Goal: Task Accomplishment & Management: Manage account settings

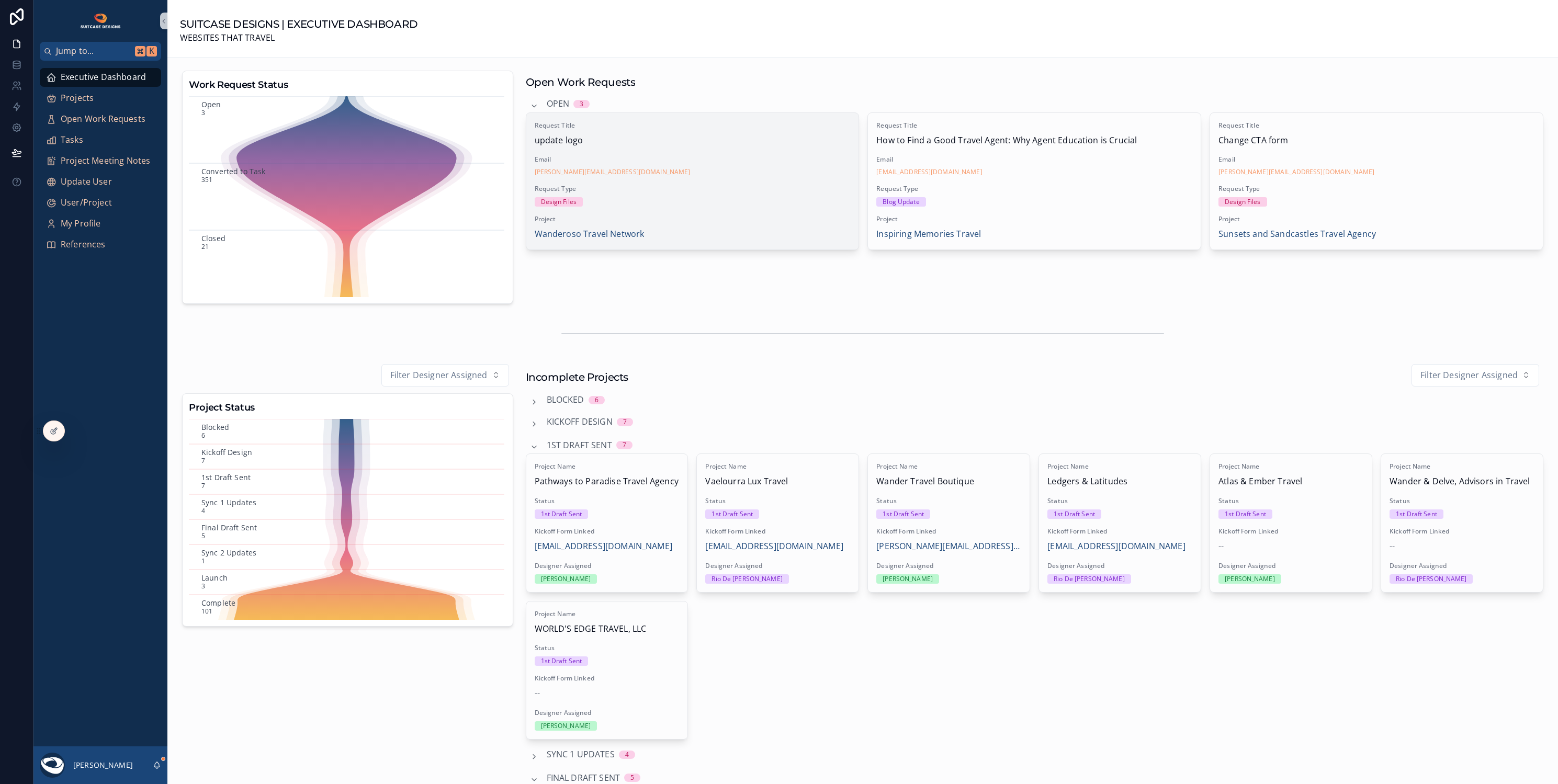
click at [789, 157] on span "Email" at bounding box center [693, 160] width 316 height 8
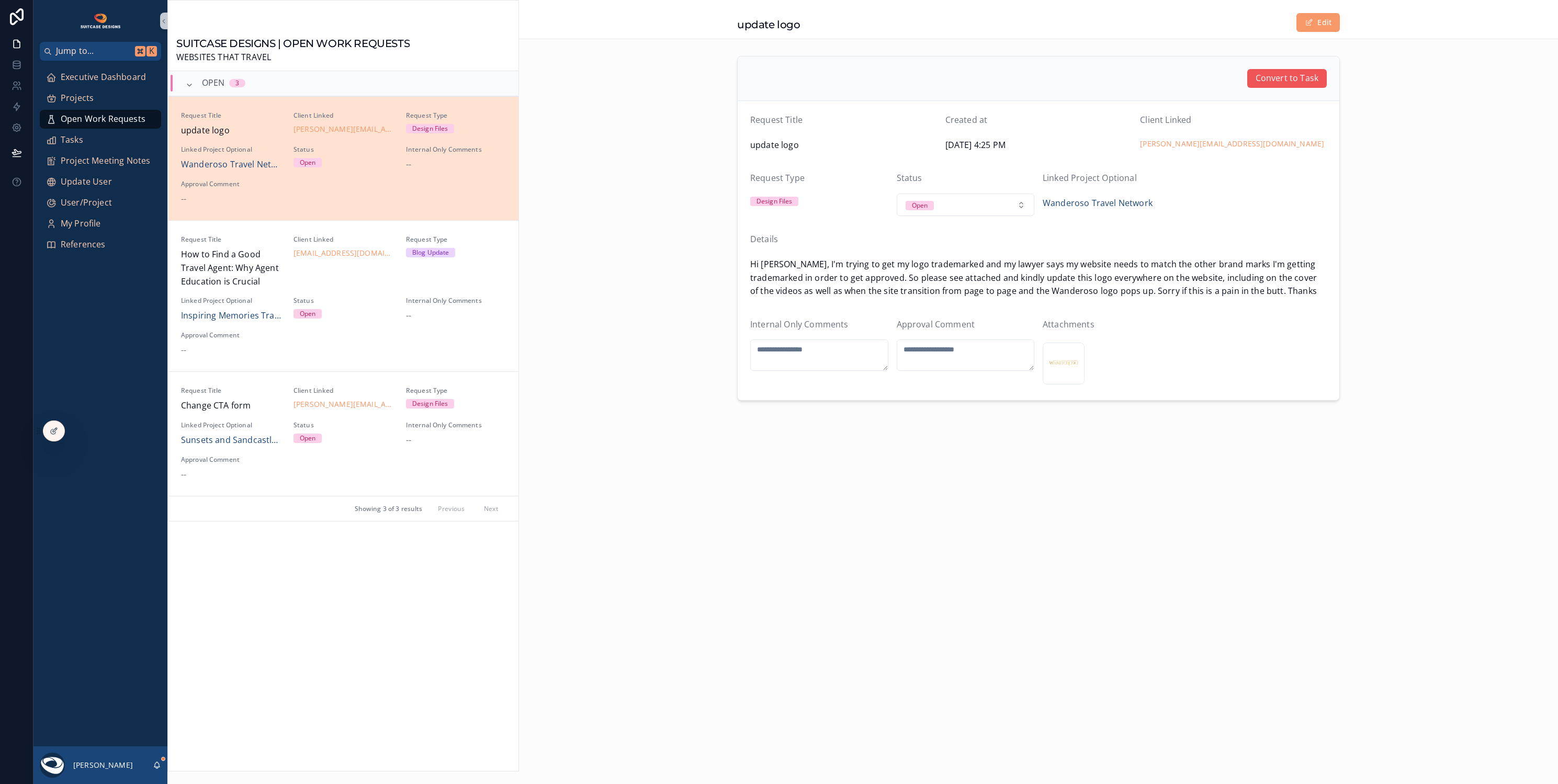
click at [1286, 77] on span "Convert to Task" at bounding box center [1287, 79] width 63 height 13
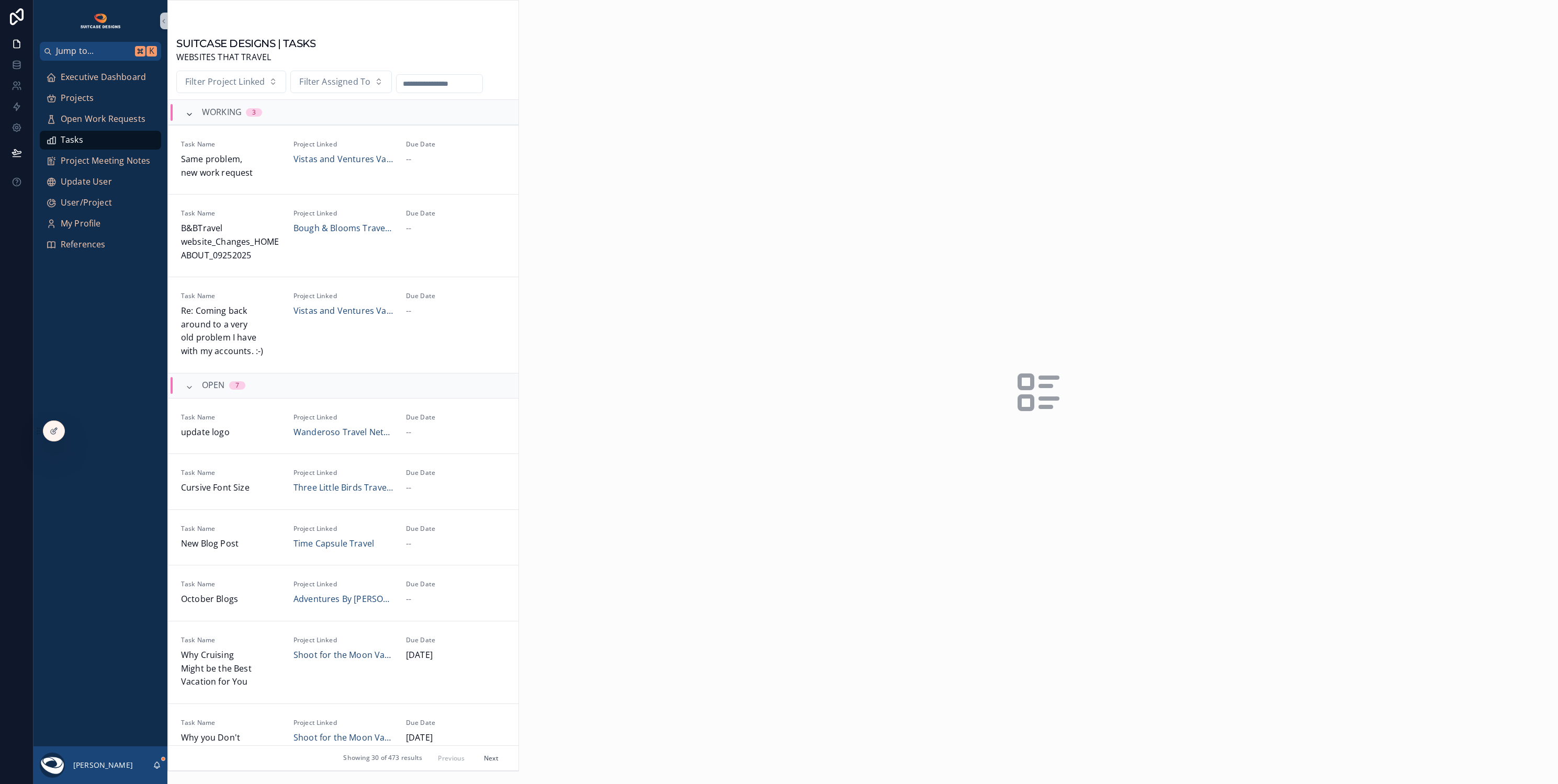
click at [189, 112] on icon "scrollable content" at bounding box center [189, 115] width 8 height 8
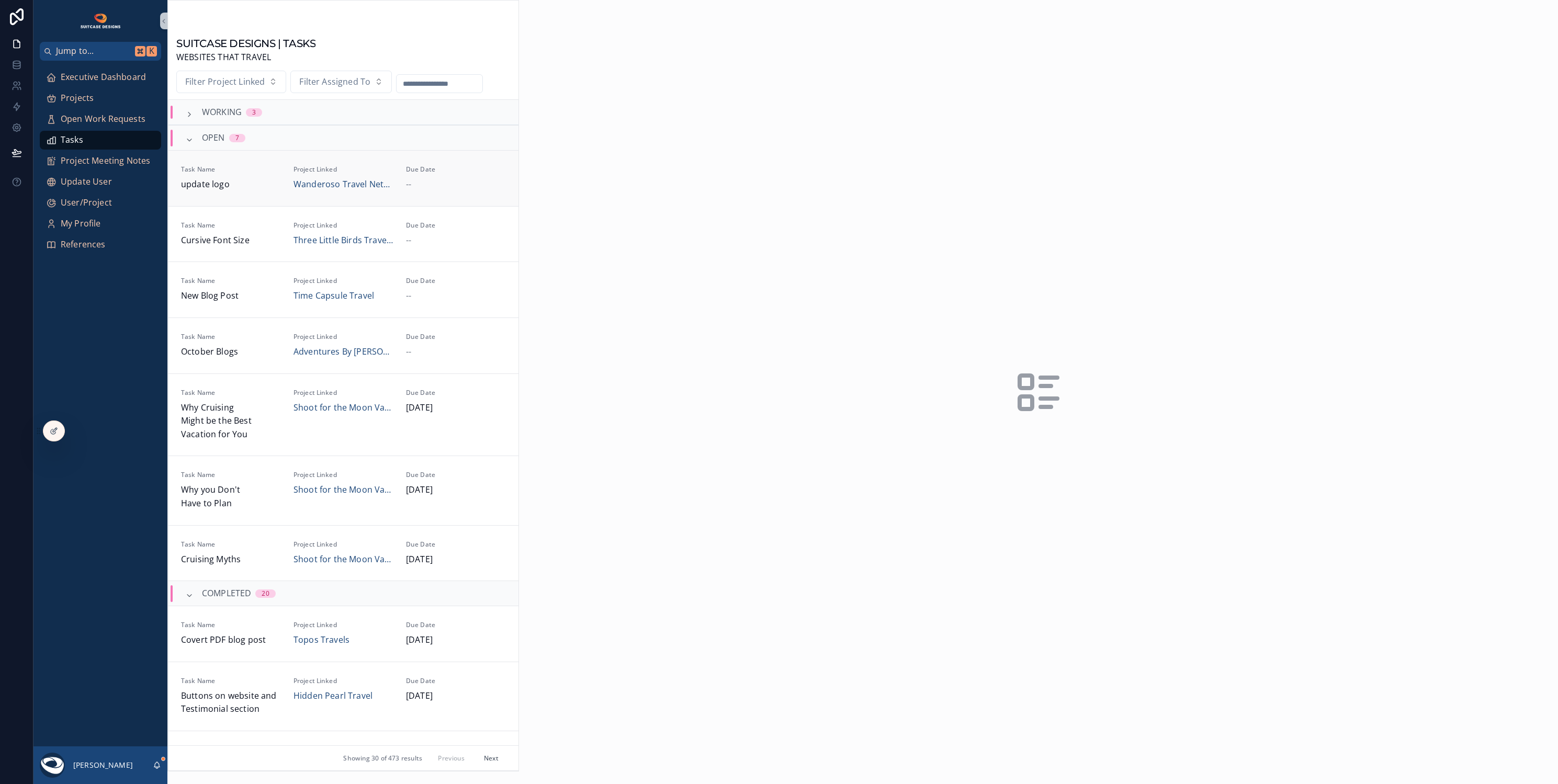
click at [466, 177] on div "Due Date --" at bounding box center [455, 178] width 100 height 26
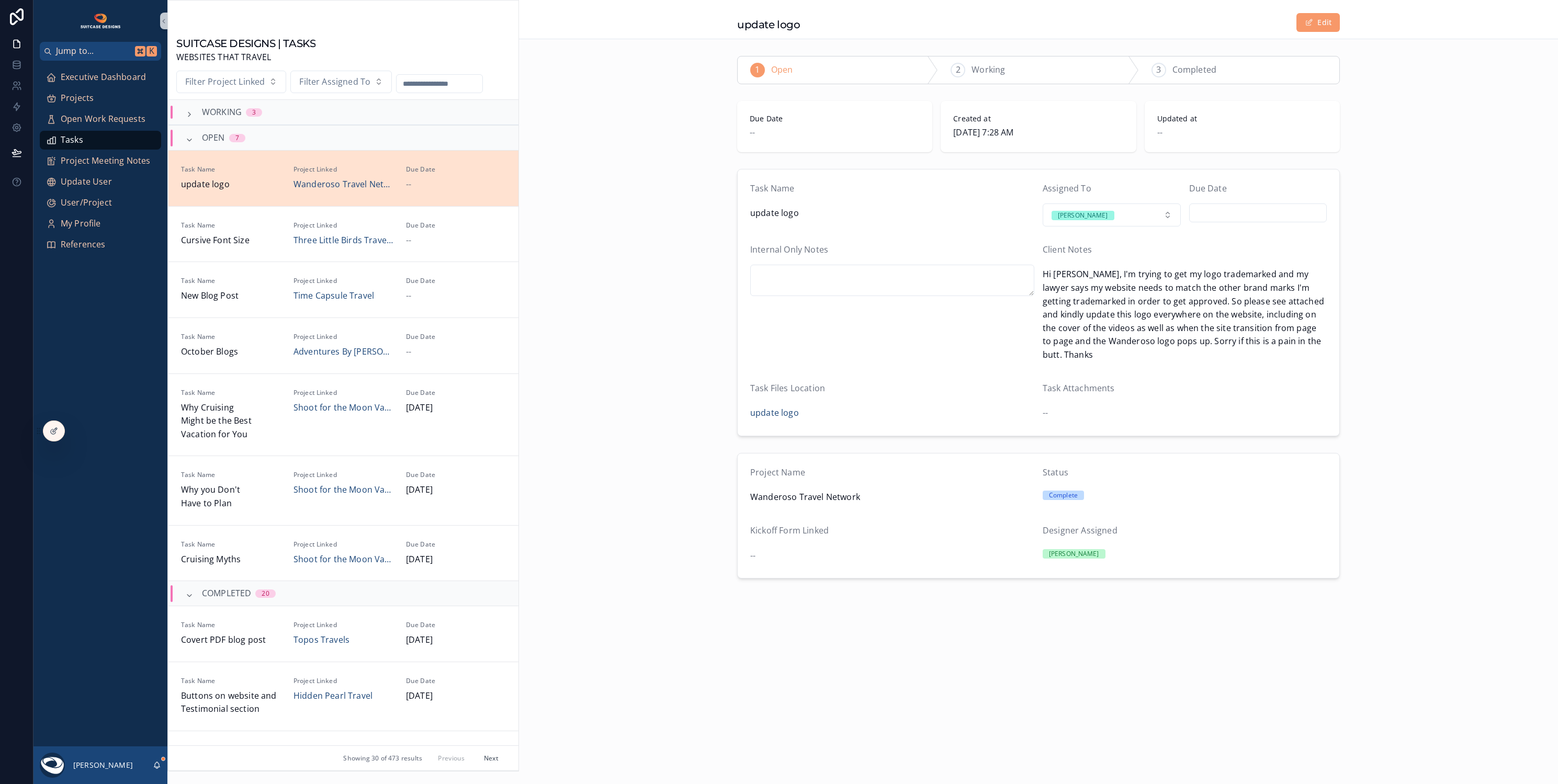
click at [1211, 207] on input "scrollable content" at bounding box center [1258, 213] width 137 height 15
click at [1257, 392] on button "1" at bounding box center [1258, 390] width 19 height 19
type input "*********"
click at [1407, 307] on div "Task Name update logo Assigned To Lanz Tuazon Due Date ********* Internal Only …" at bounding box center [1038, 302] width 1039 height 276
click at [128, 79] on span "Executive Dashboard" at bounding box center [103, 77] width 85 height 13
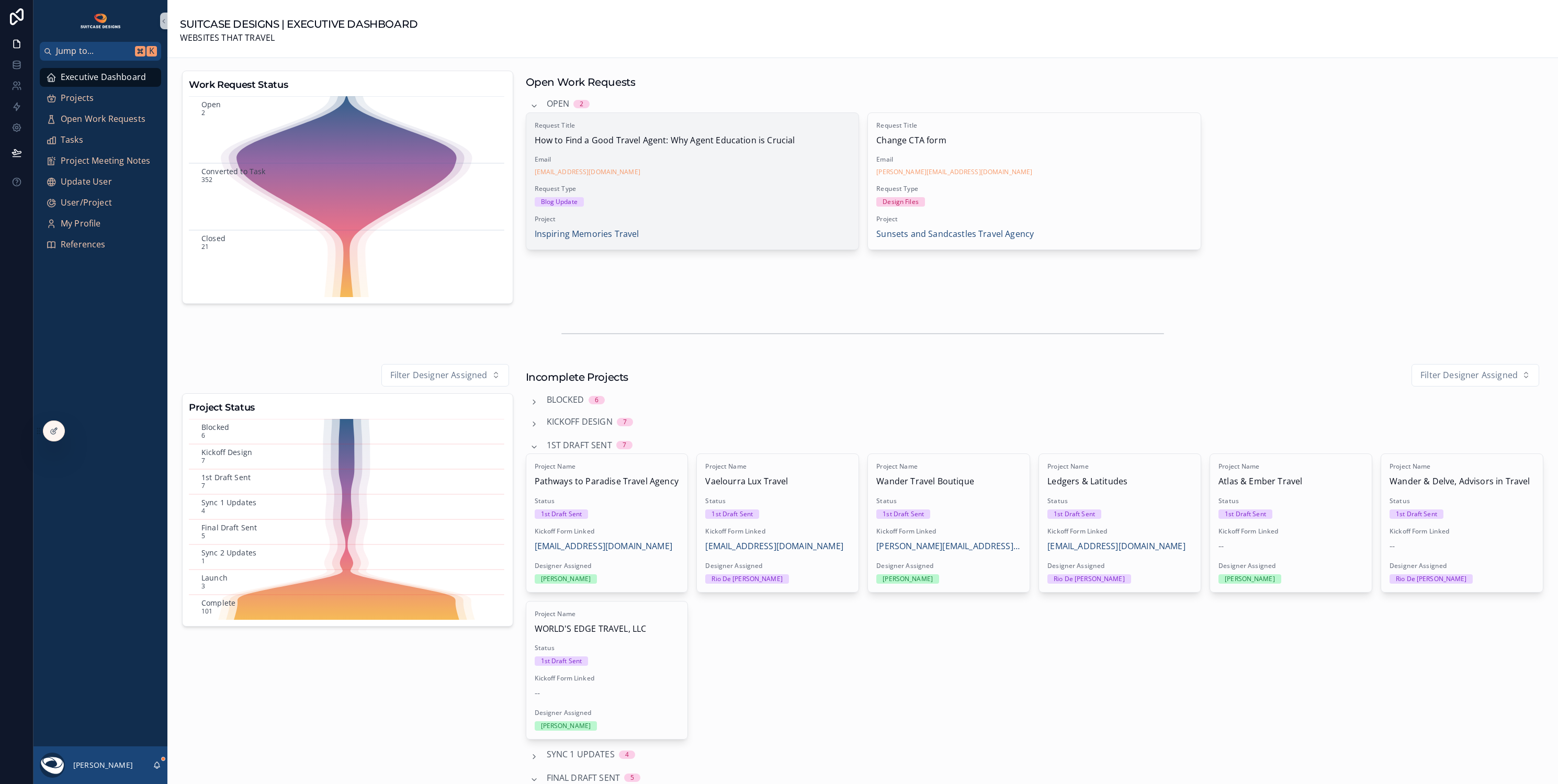
click at [723, 213] on div "Request Title How to Find a Good Travel Agent: Why Agent Education is Crucial E…" at bounding box center [693, 181] width 333 height 137
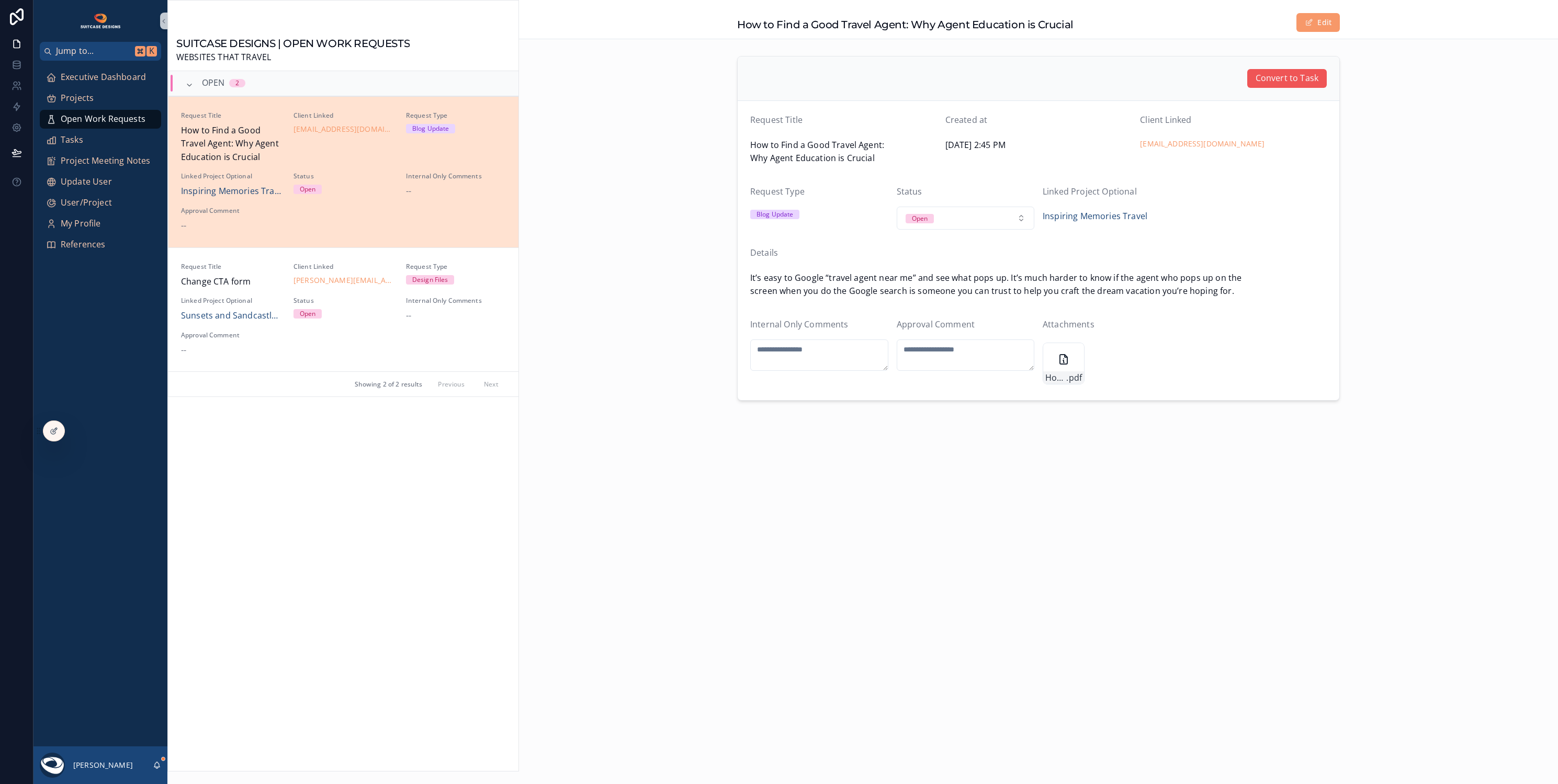
click at [1288, 85] on button "Convert to Task" at bounding box center [1286, 78] width 79 height 19
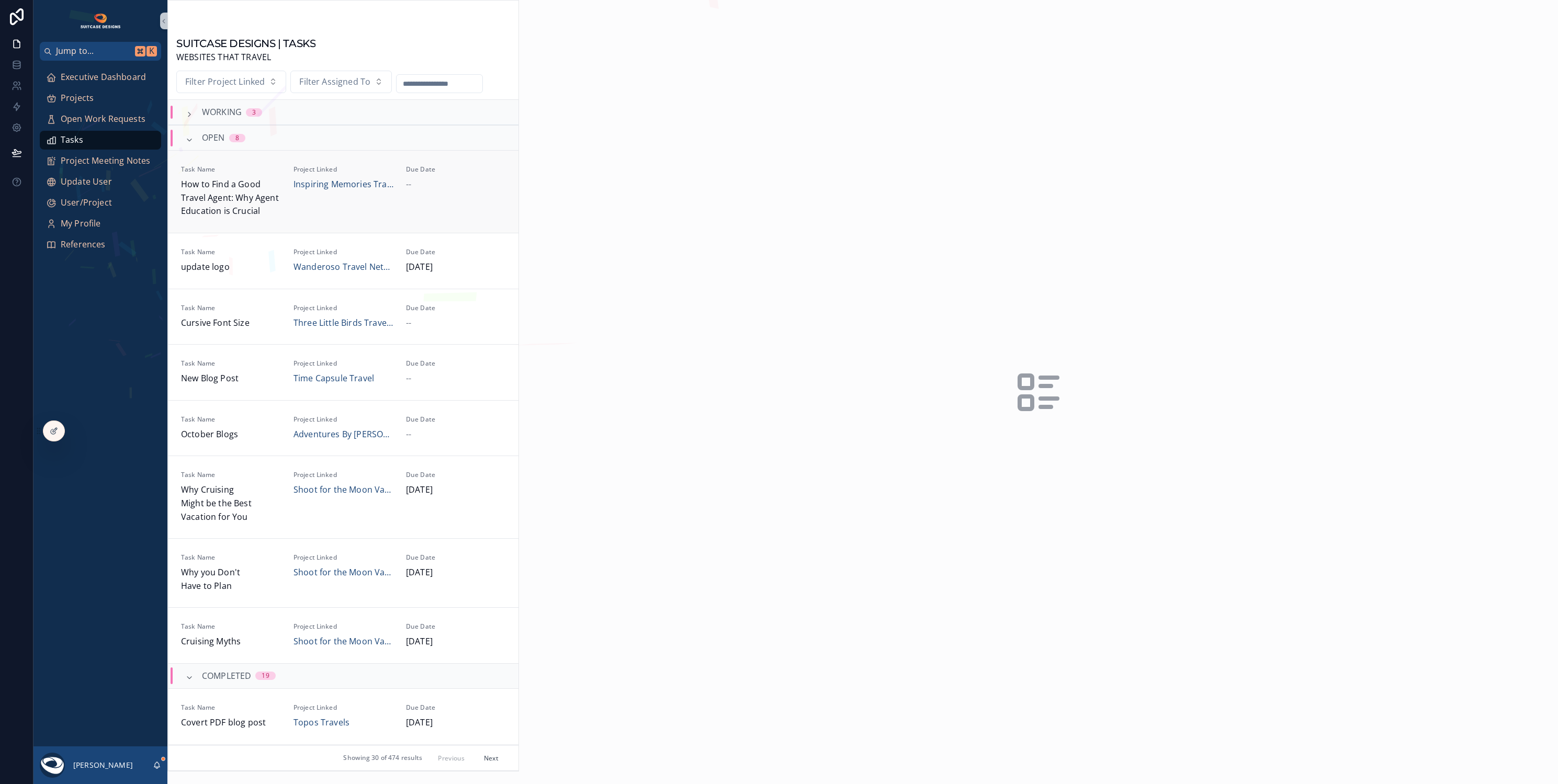
click at [442, 195] on div "Due Date --" at bounding box center [455, 191] width 100 height 53
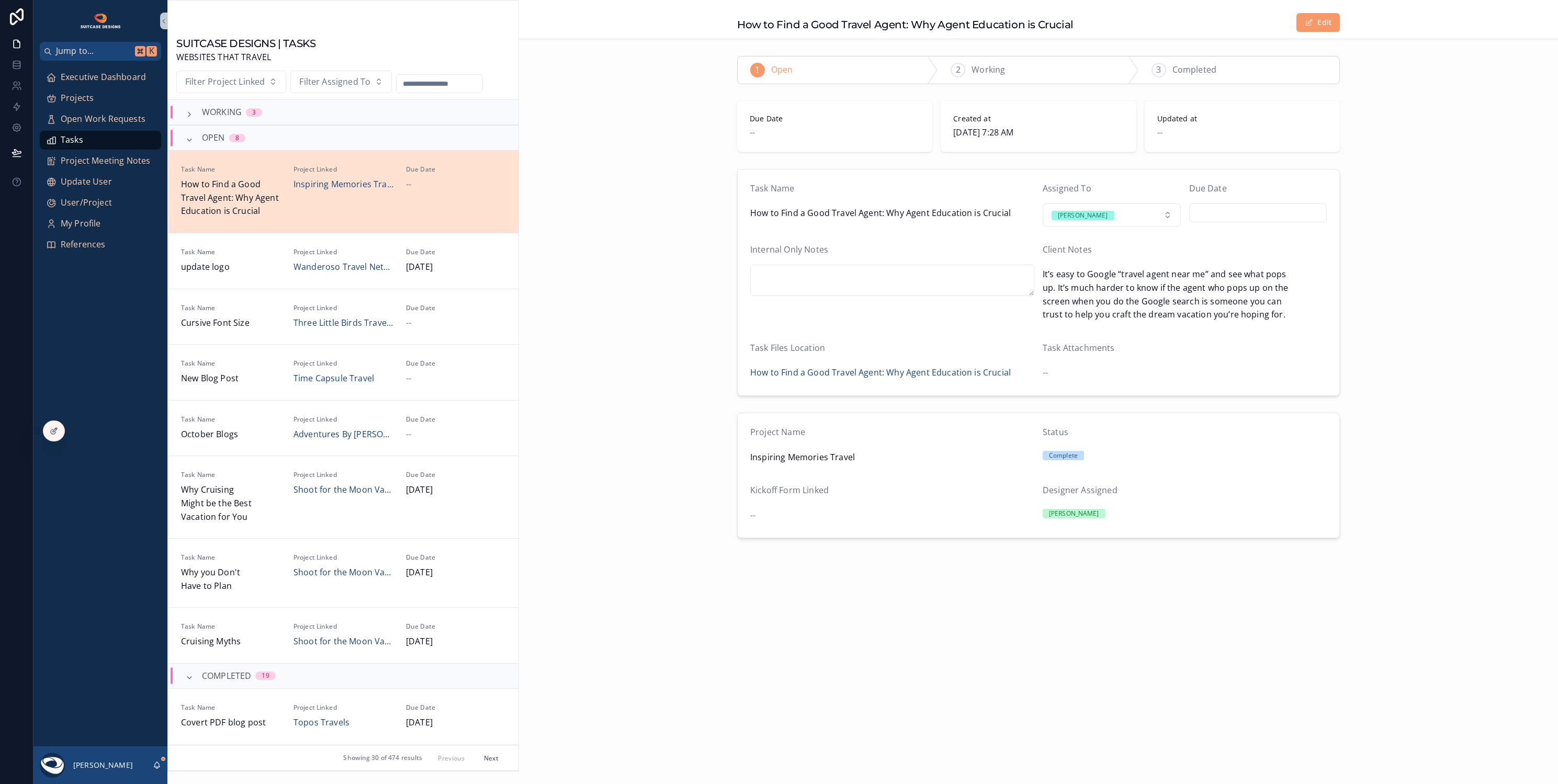
click at [1242, 215] on input "scrollable content" at bounding box center [1258, 213] width 137 height 15
click at [1238, 389] on button "30" at bounding box center [1239, 390] width 19 height 19
type input "*********"
click at [1463, 385] on div "Task Name How to Find a Good Travel Agent: Why Agent Education is Crucial Assig…" at bounding box center [1038, 282] width 1039 height 235
click at [82, 80] on span "Executive Dashboard" at bounding box center [103, 77] width 85 height 13
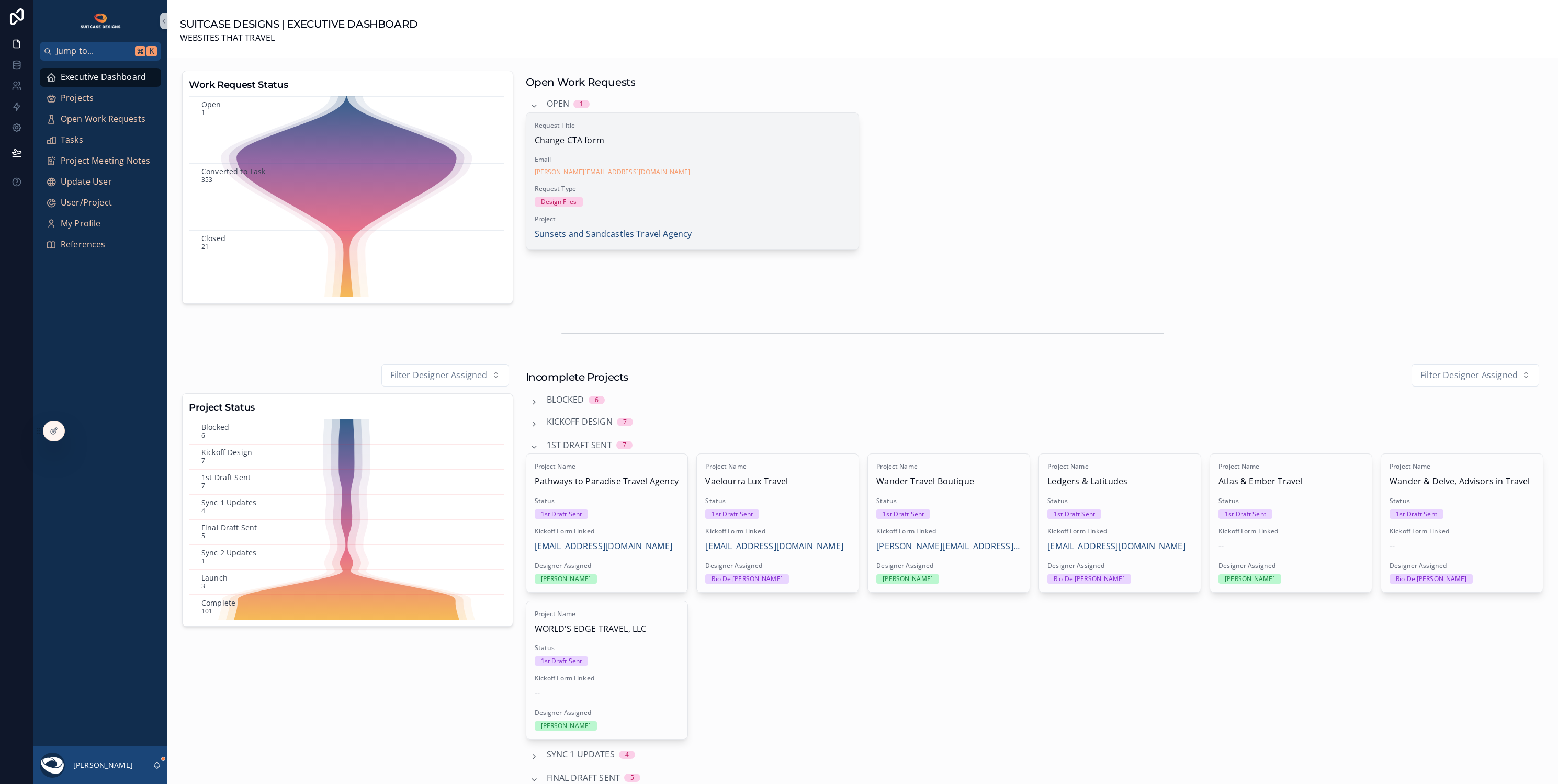
click at [758, 183] on div "Request Title Change CTA form Email jodi@sandstravelagency.com Request Type Des…" at bounding box center [693, 181] width 333 height 137
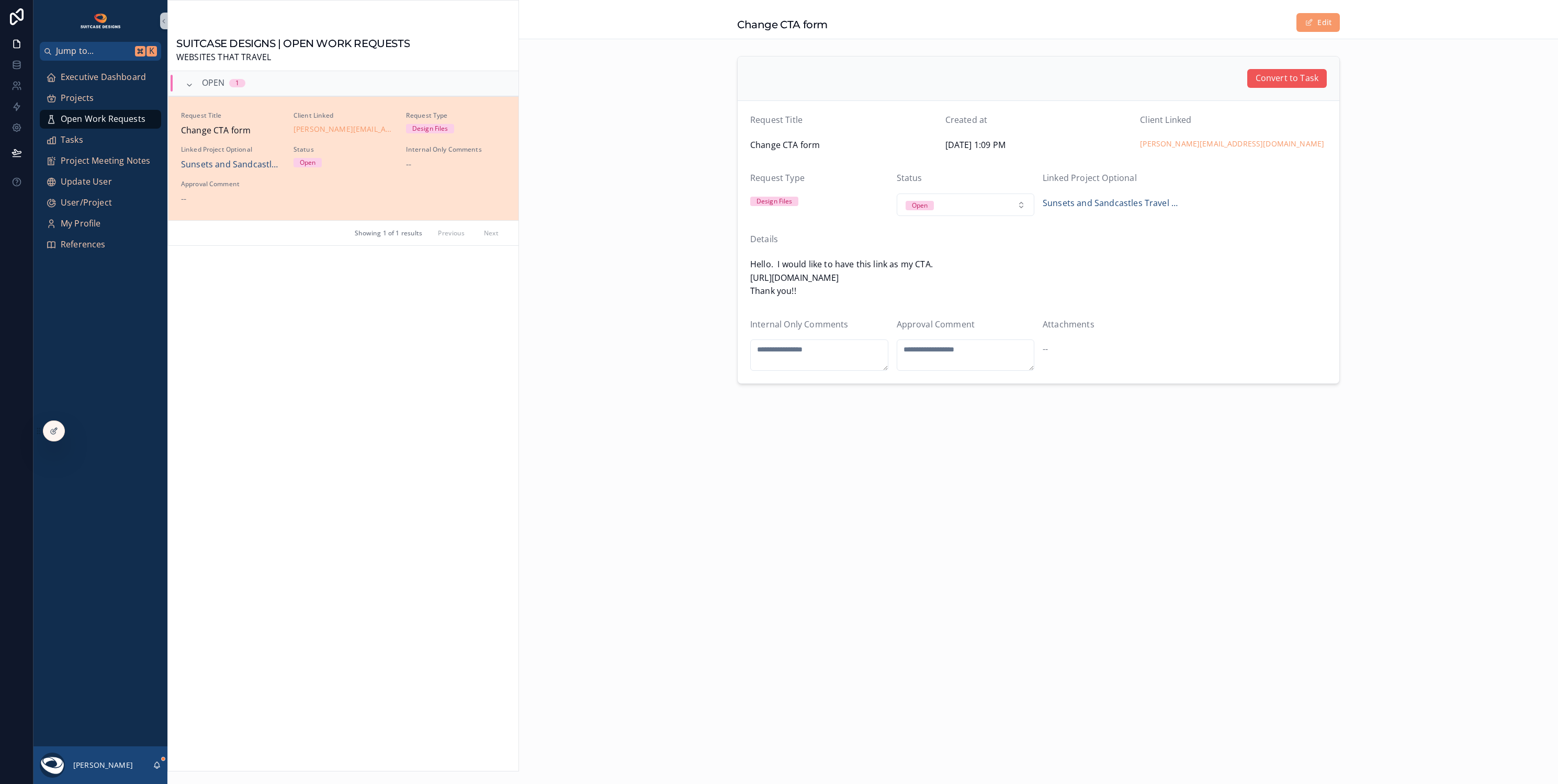
click at [1283, 80] on span "Convert to Task" at bounding box center [1287, 79] width 63 height 13
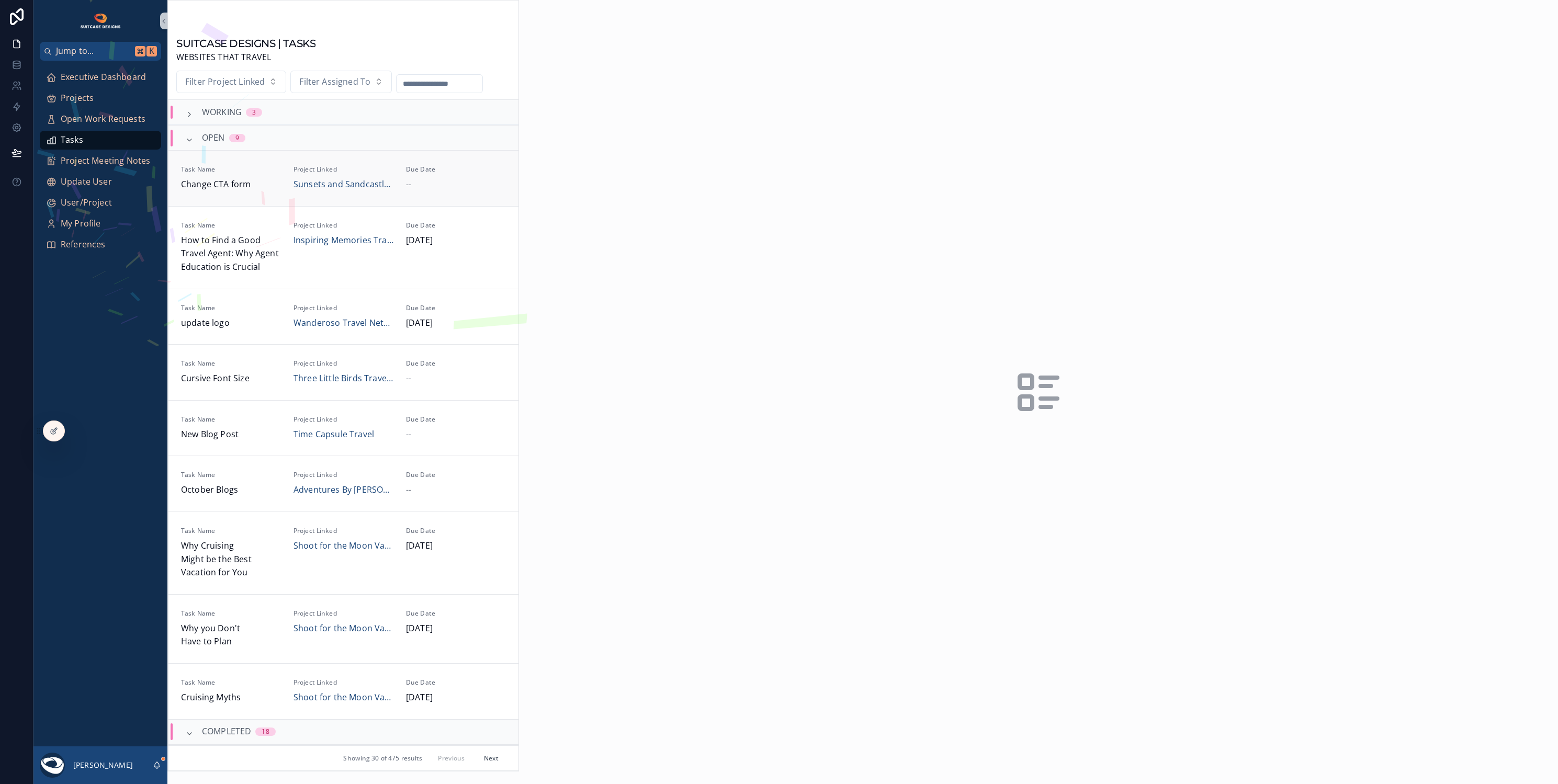
click at [455, 181] on div "--" at bounding box center [455, 184] width 100 height 13
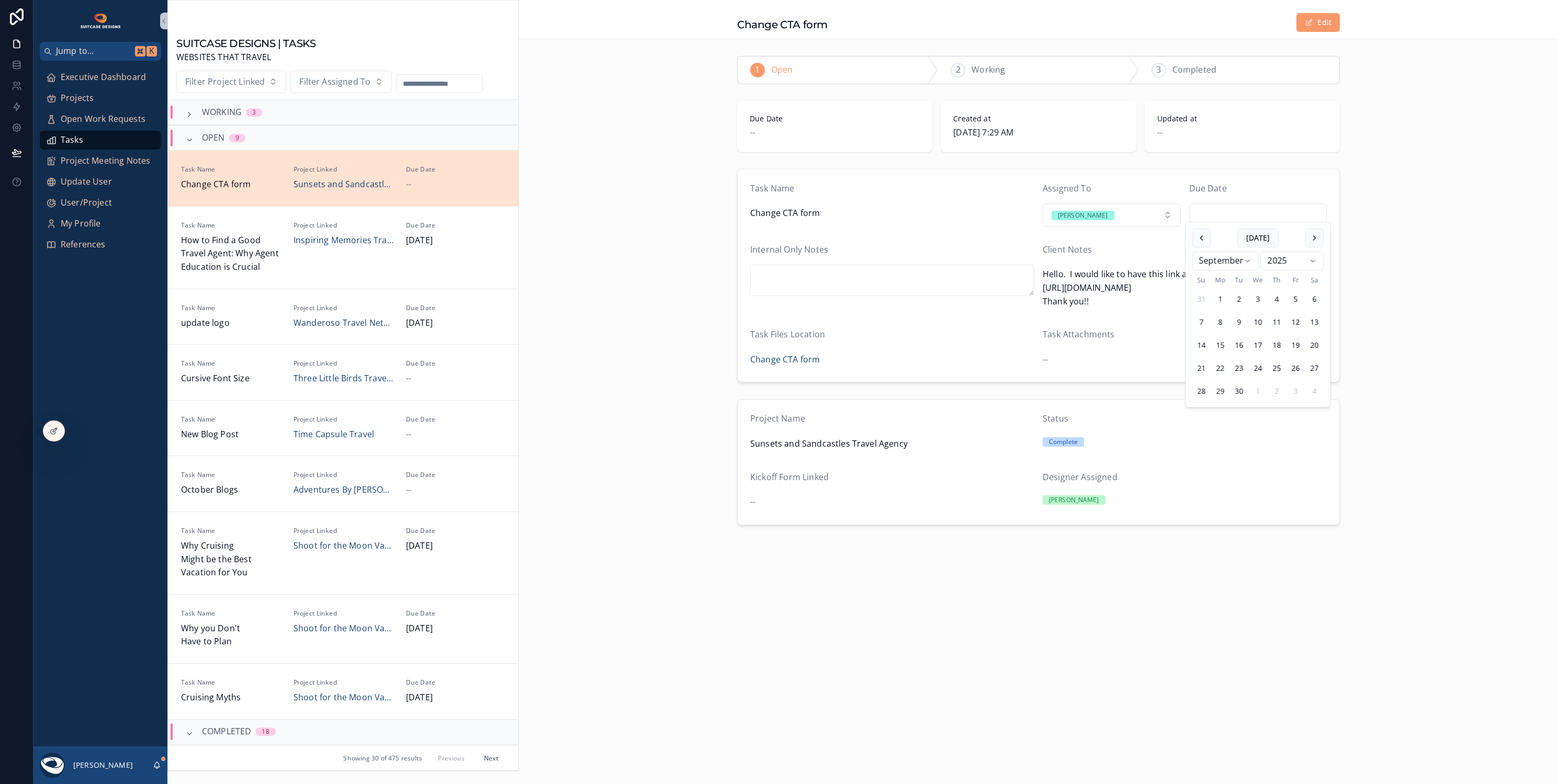
click at [1270, 210] on input "scrollable content" at bounding box center [1258, 213] width 137 height 15
click at [1240, 390] on button "30" at bounding box center [1239, 390] width 19 height 19
type input "*********"
click at [595, 418] on div "Project Name Sunsets and Sandcastles Travel Agency Status Complete Kickoff Form…" at bounding box center [1038, 461] width 1039 height 134
click at [105, 81] on span "Executive Dashboard" at bounding box center [103, 77] width 85 height 13
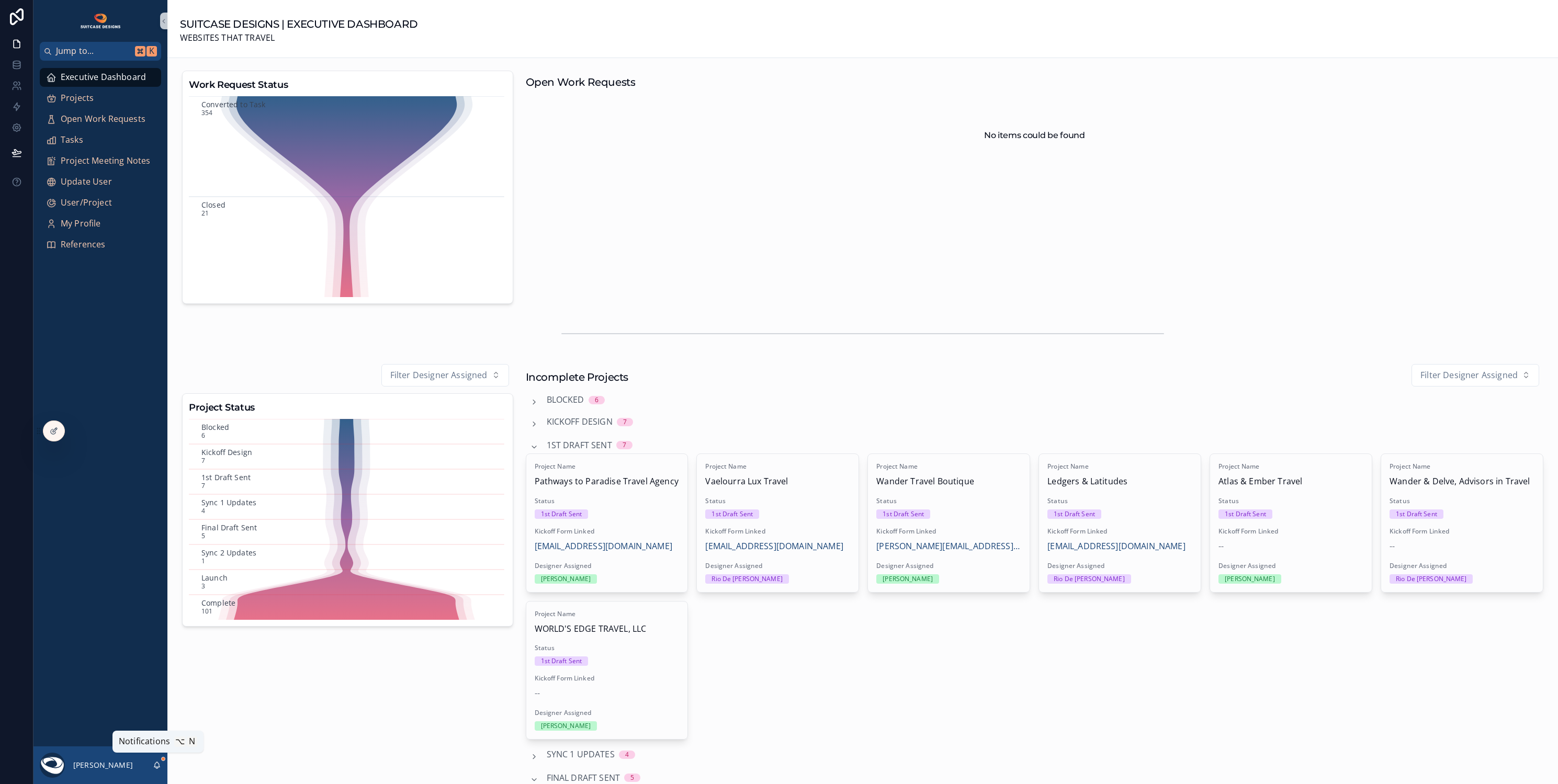
click at [158, 765] on icon "scrollable content" at bounding box center [157, 765] width 8 height 8
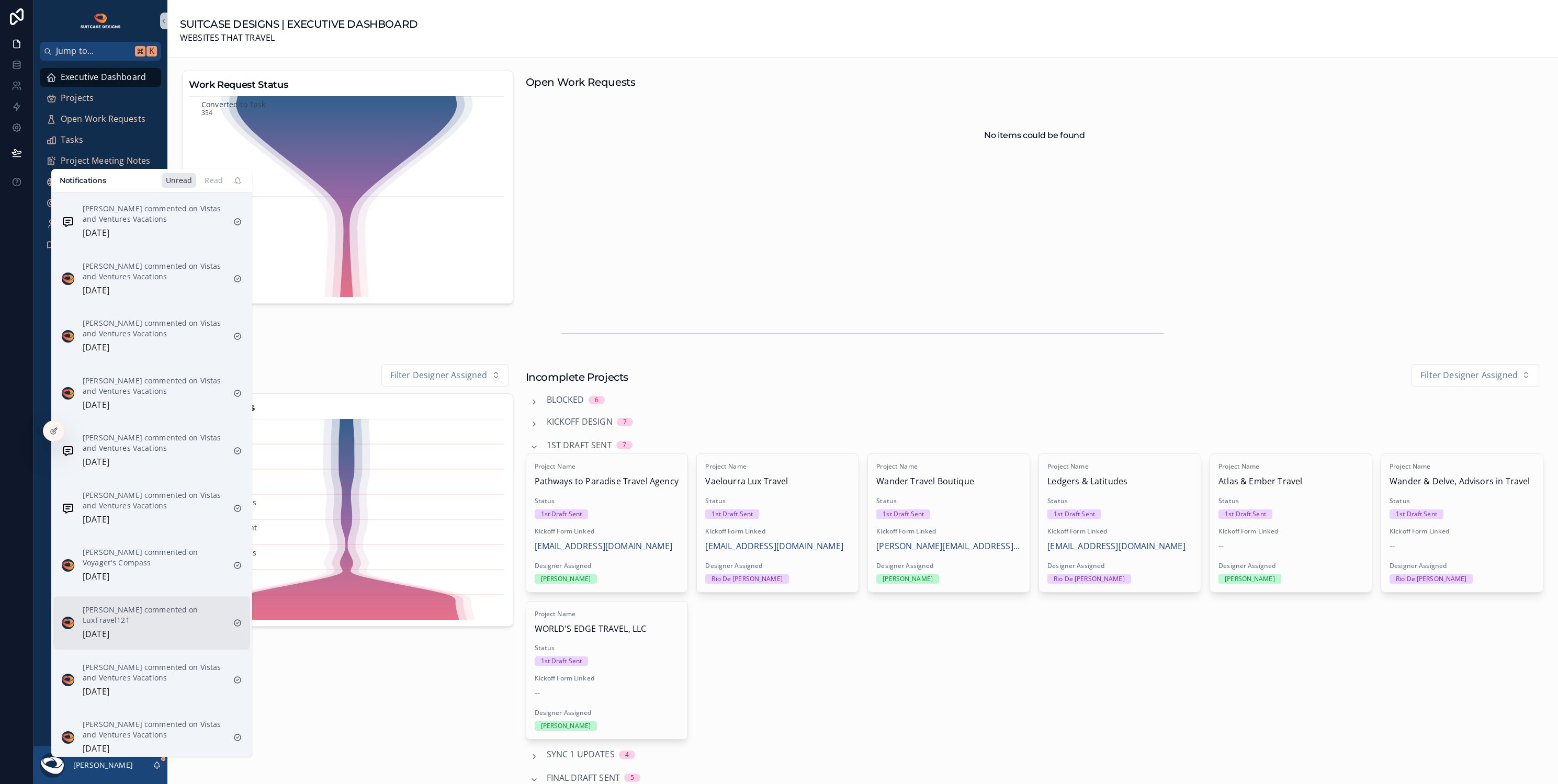
scroll to position [403, 0]
click at [160, 740] on div "Justin Hinkle commented on Vistas and Ventures Vacations 2 days ago" at bounding box center [154, 735] width 142 height 37
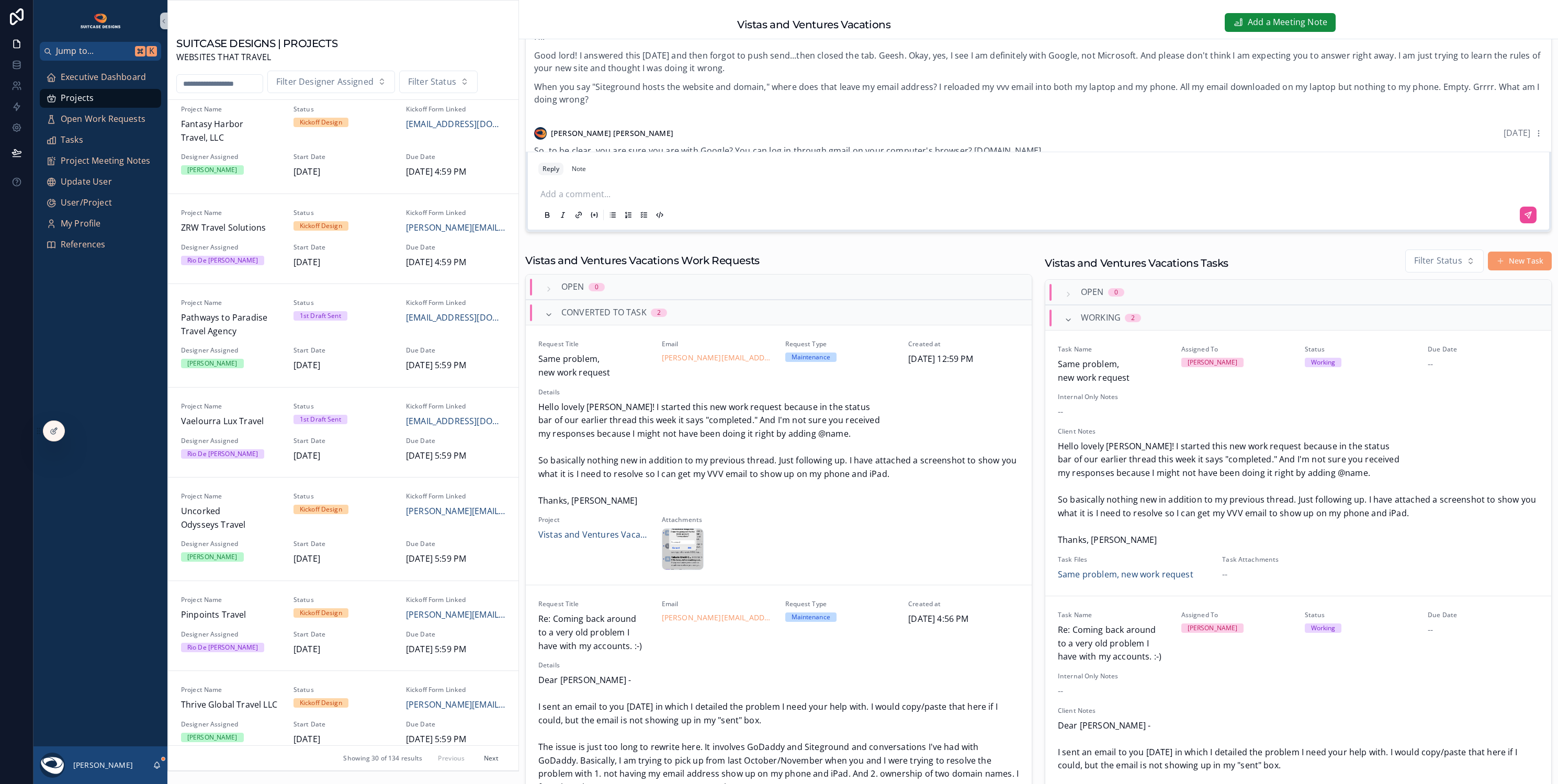
scroll to position [343, 0]
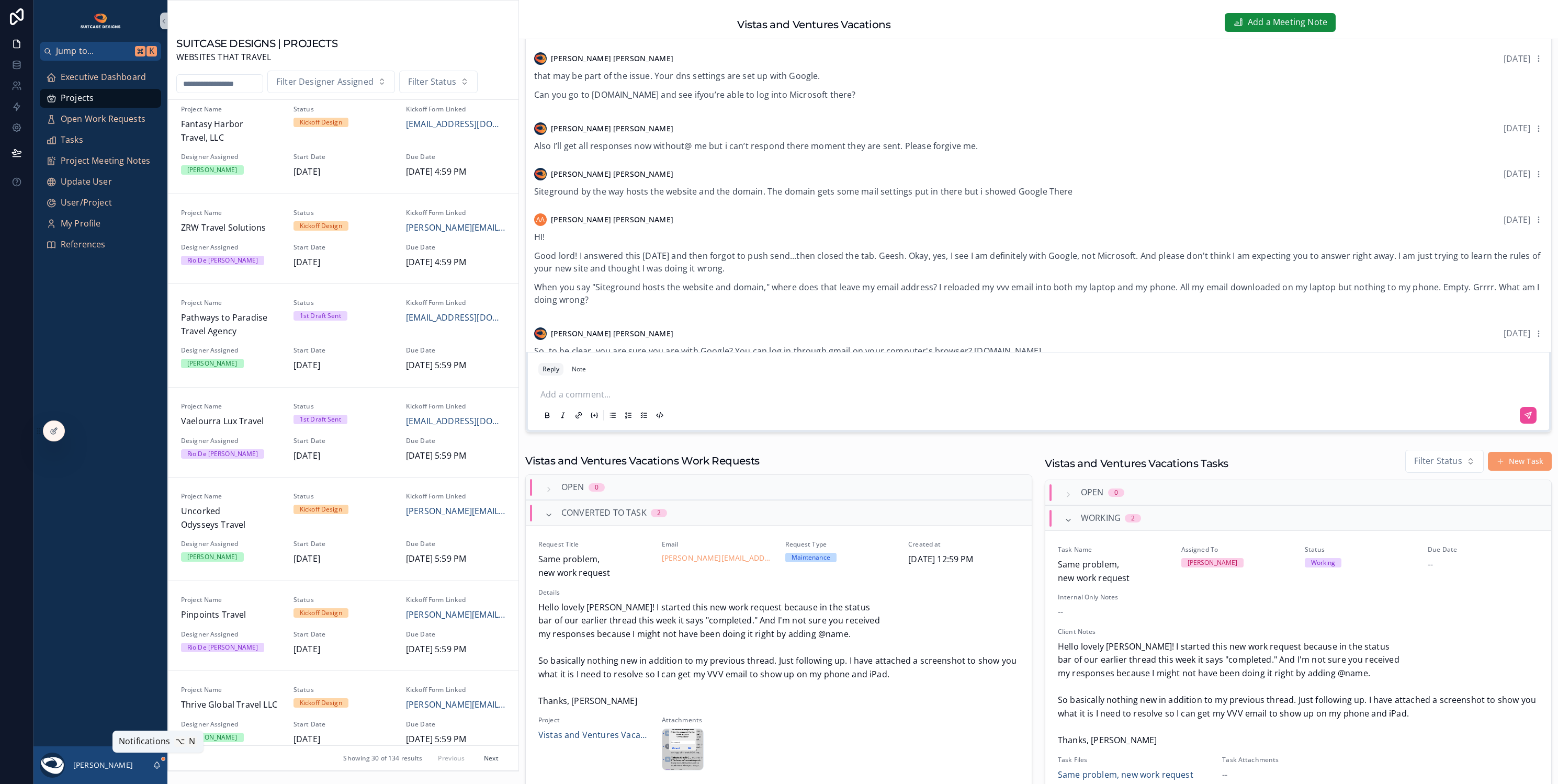
click at [159, 766] on icon "scrollable content" at bounding box center [157, 764] width 6 height 5
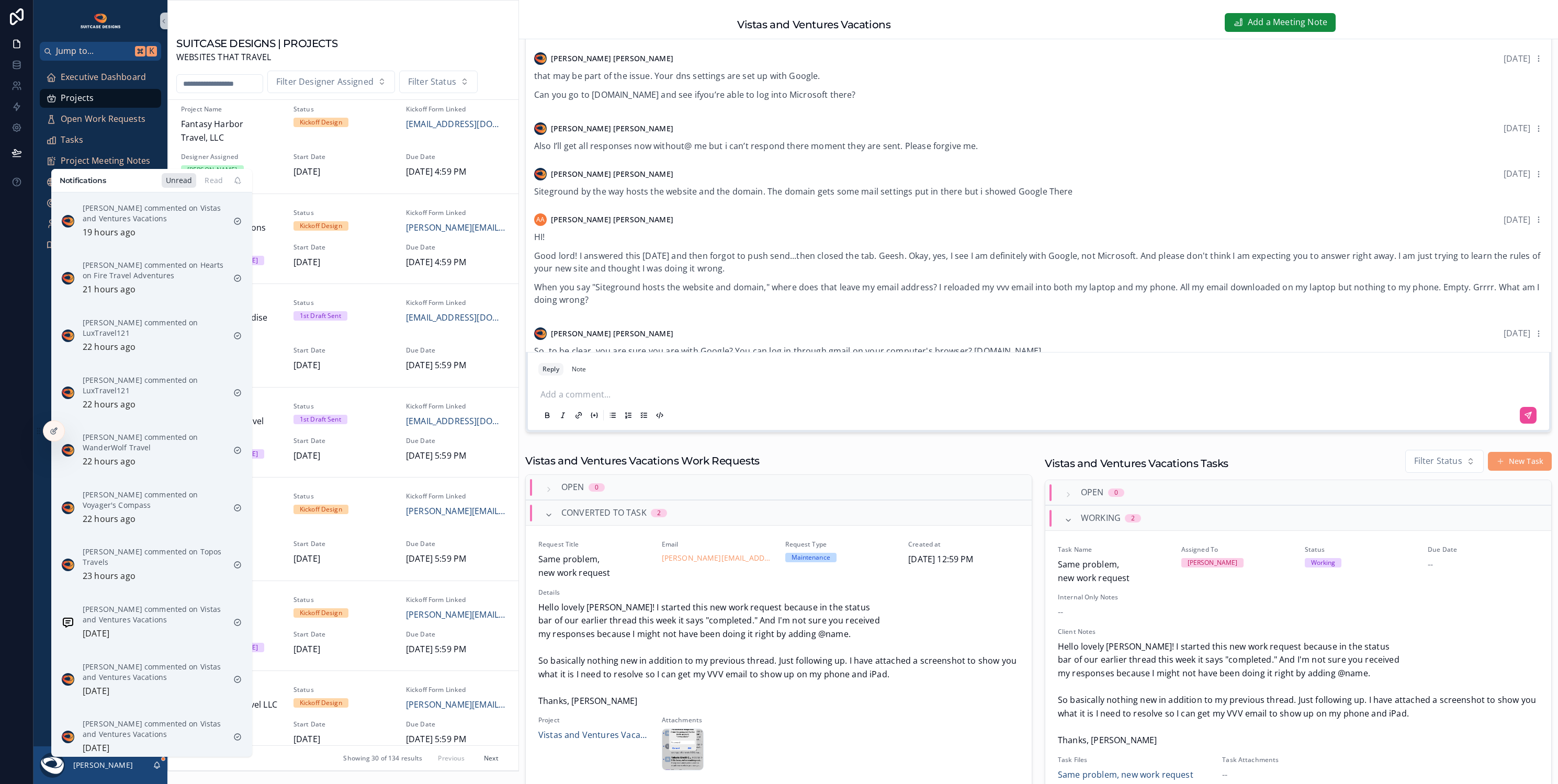
scroll to position [346, 0]
click at [238, 734] on icon "scrollable content" at bounding box center [237, 734] width 2 height 2
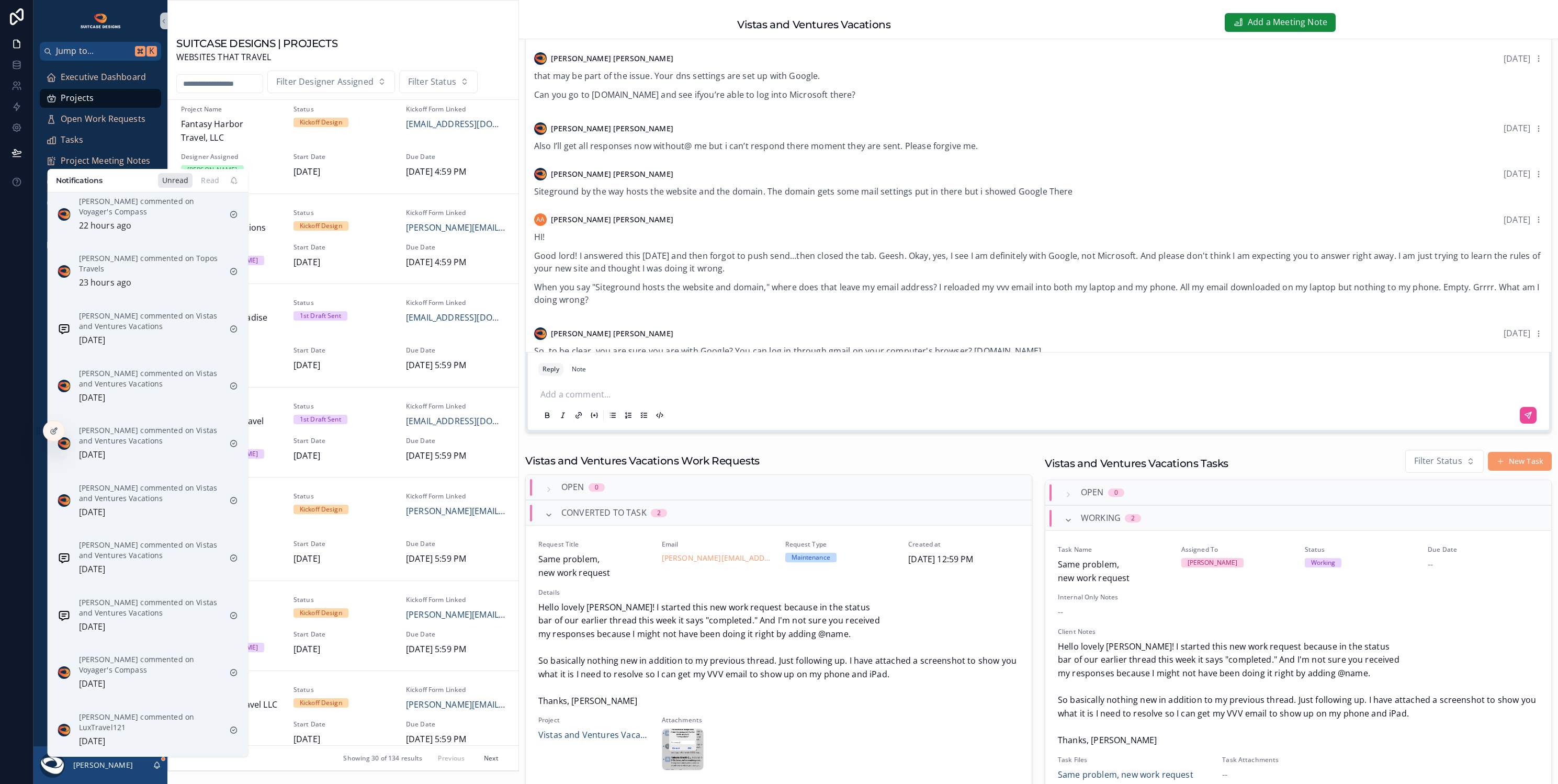
scroll to position [288, 0]
click at [236, 617] on icon "scrollable content" at bounding box center [234, 620] width 8 height 8
click at [234, 559] on icon "scrollable content" at bounding box center [234, 562] width 8 height 8
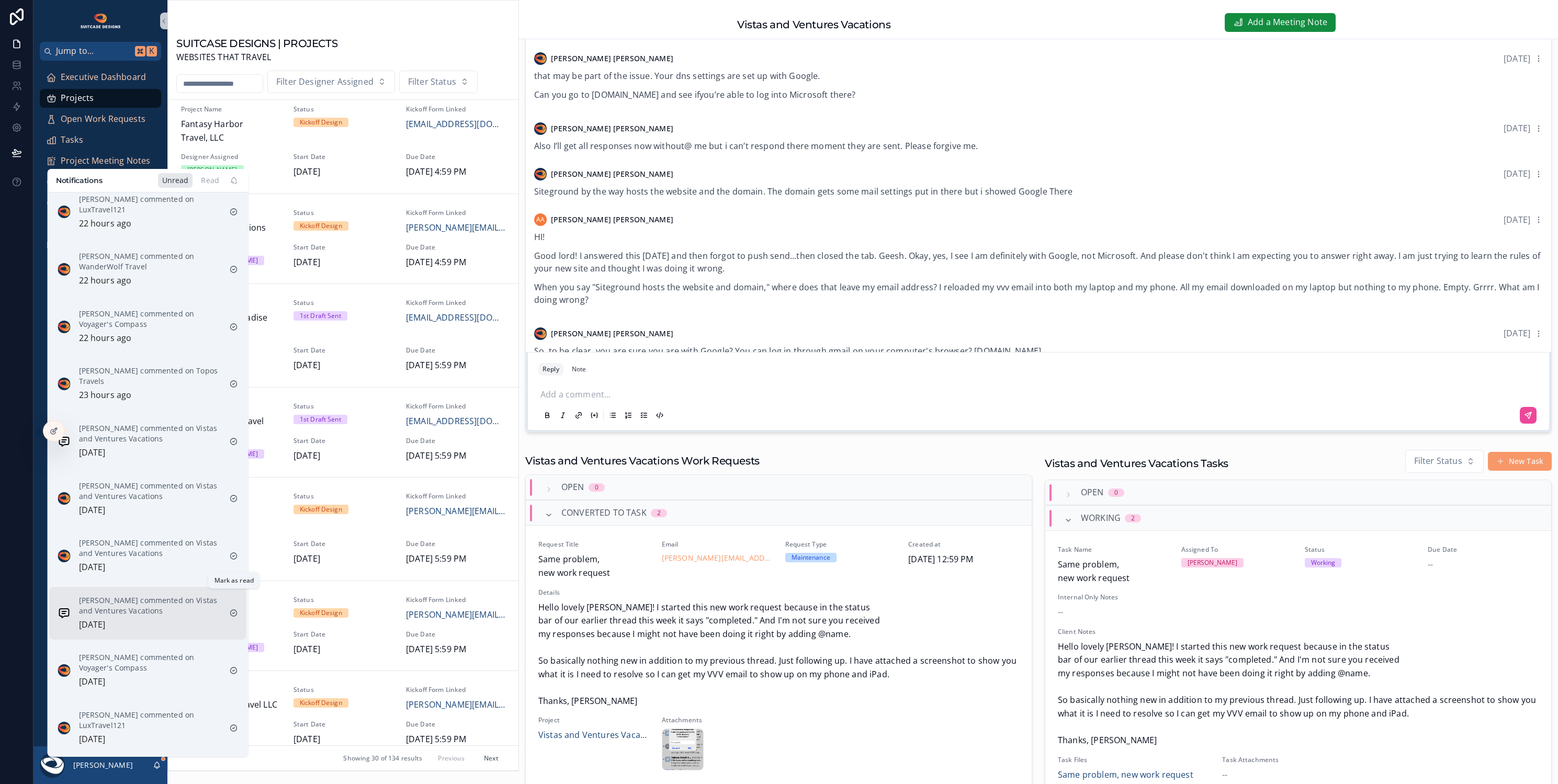
click at [235, 609] on icon "scrollable content" at bounding box center [234, 613] width 8 height 8
click at [234, 609] on icon "scrollable content" at bounding box center [234, 614] width 8 height 8
click at [235, 609] on icon "scrollable content" at bounding box center [234, 613] width 8 height 8
click at [234, 609] on icon "scrollable content" at bounding box center [234, 614] width 8 height 8
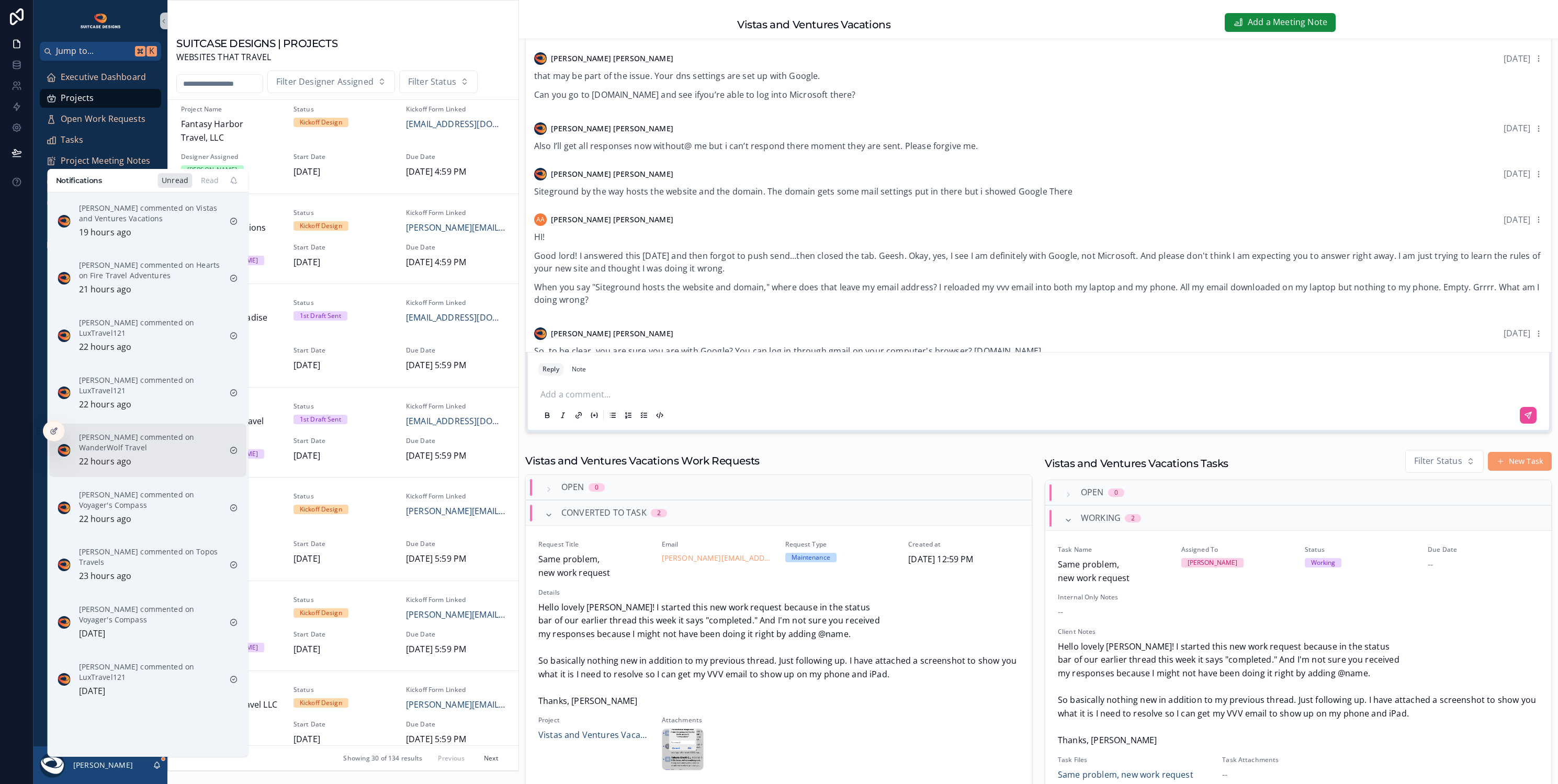
scroll to position [0, 0]
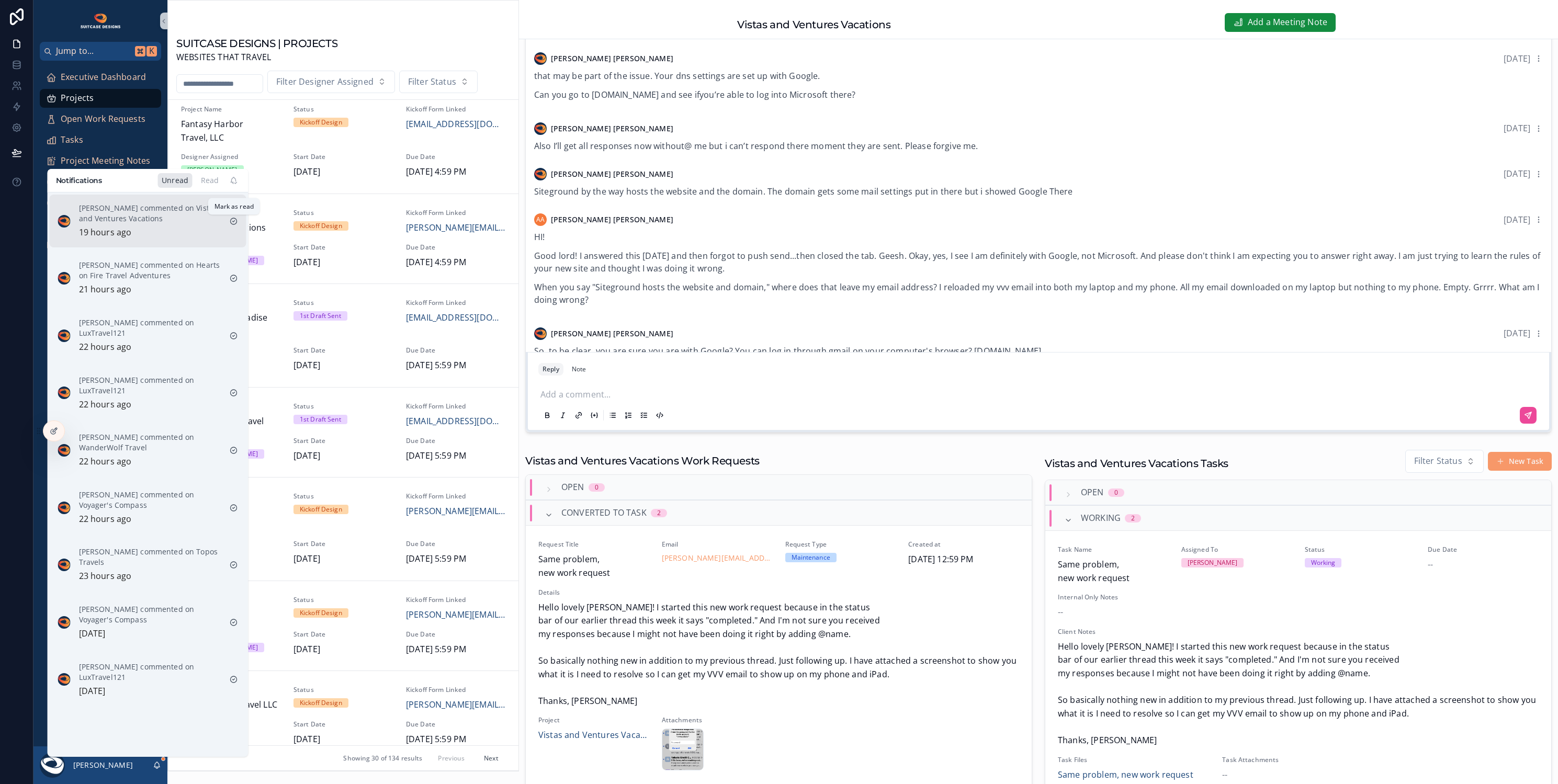
click at [235, 222] on icon "scrollable content" at bounding box center [234, 221] width 8 height 8
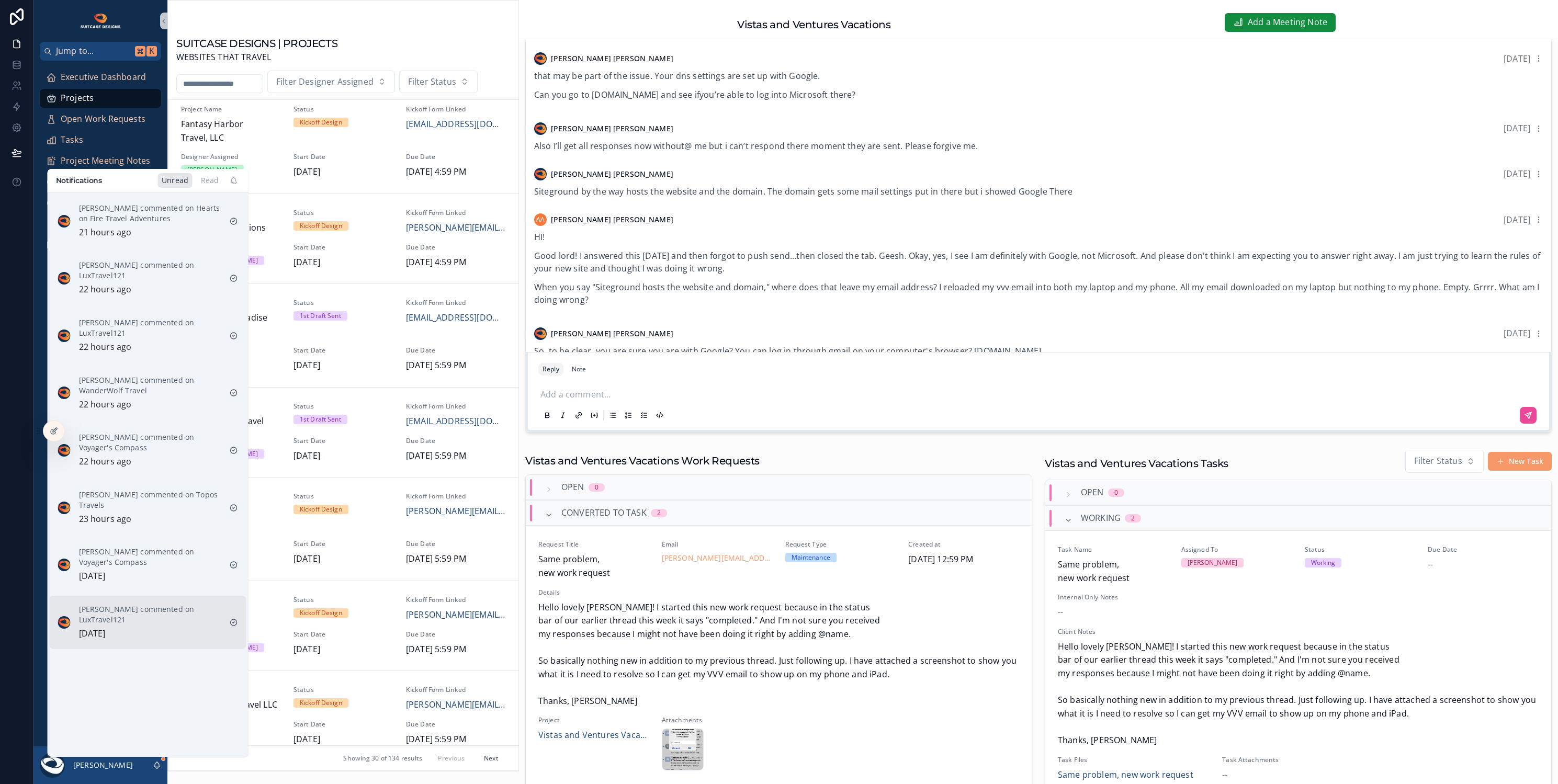
click at [171, 609] on p "Justin Hinkle commented on LuxTravel121" at bounding box center [150, 614] width 142 height 21
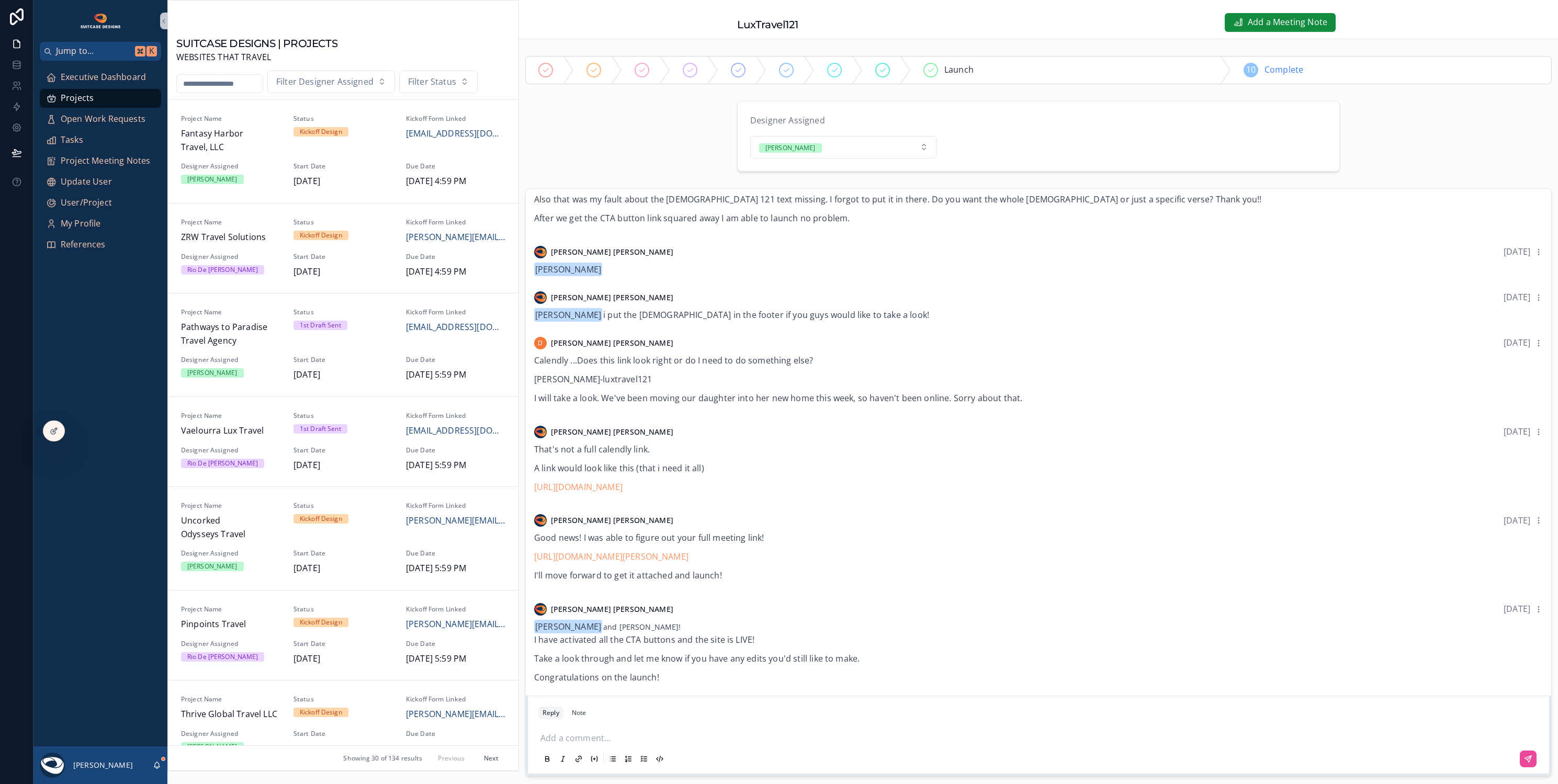
scroll to position [439, 0]
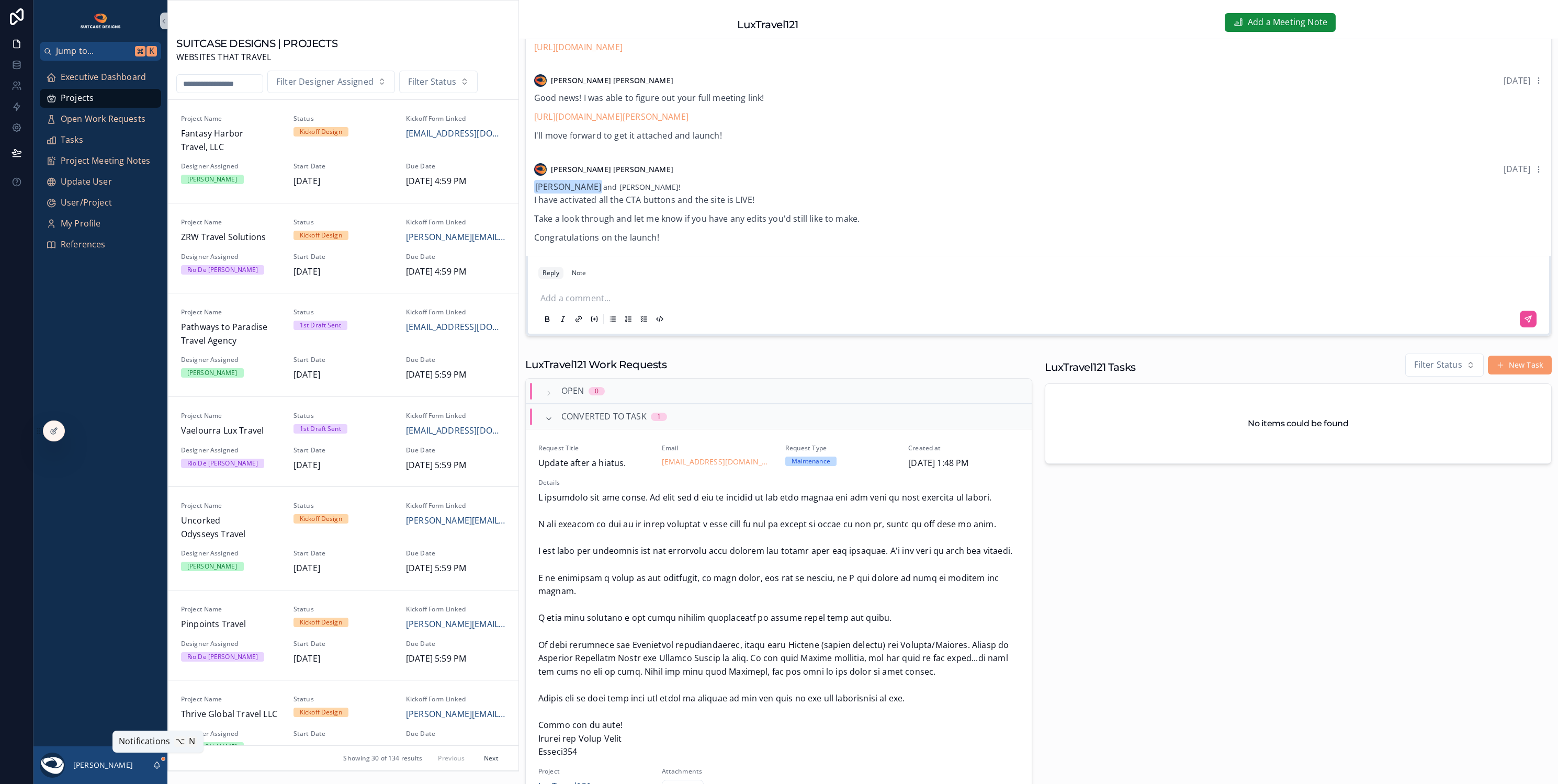
click at [157, 766] on icon "scrollable content" at bounding box center [157, 764] width 6 height 5
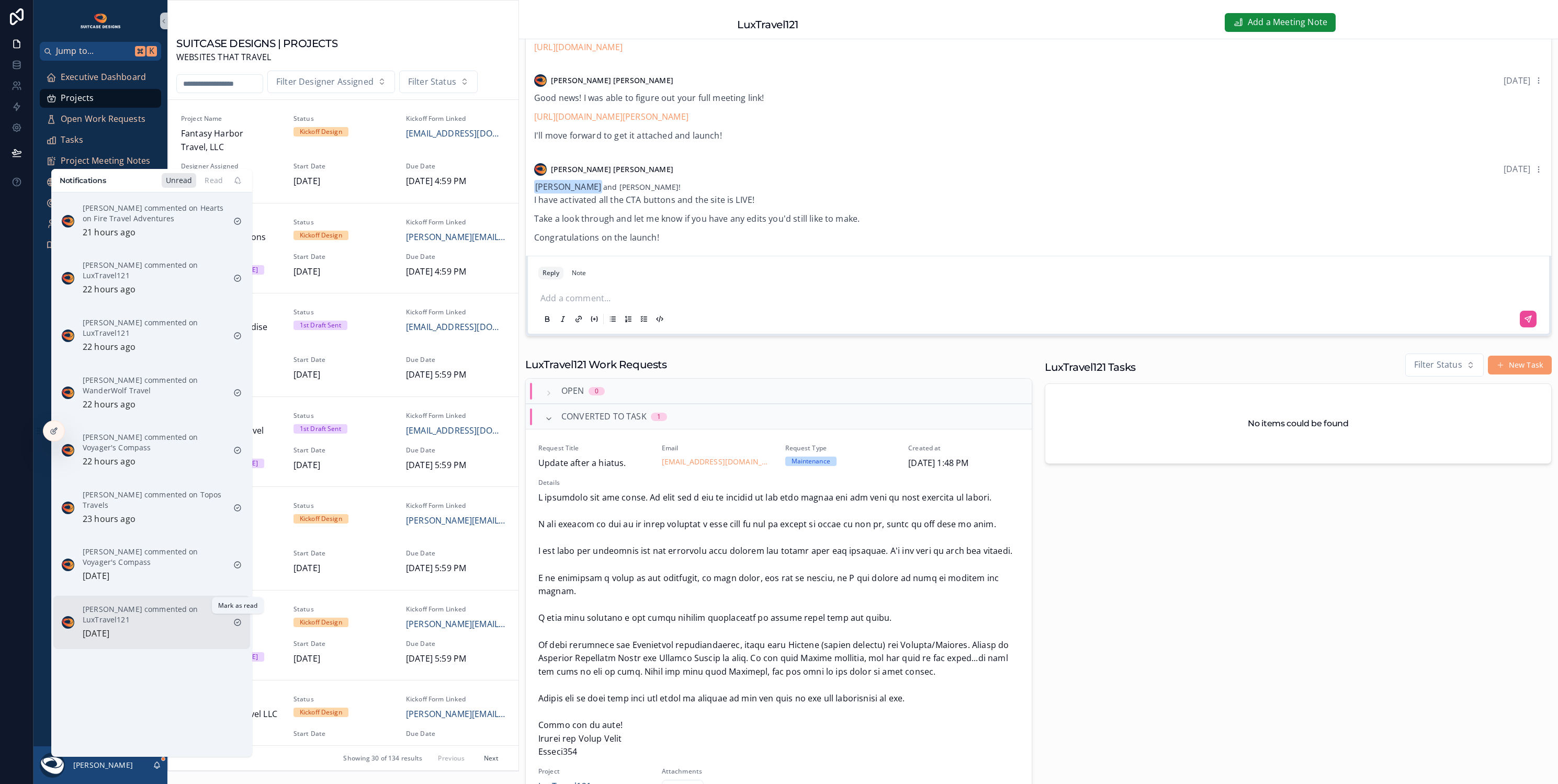
click at [239, 618] on icon "scrollable content" at bounding box center [238, 622] width 8 height 8
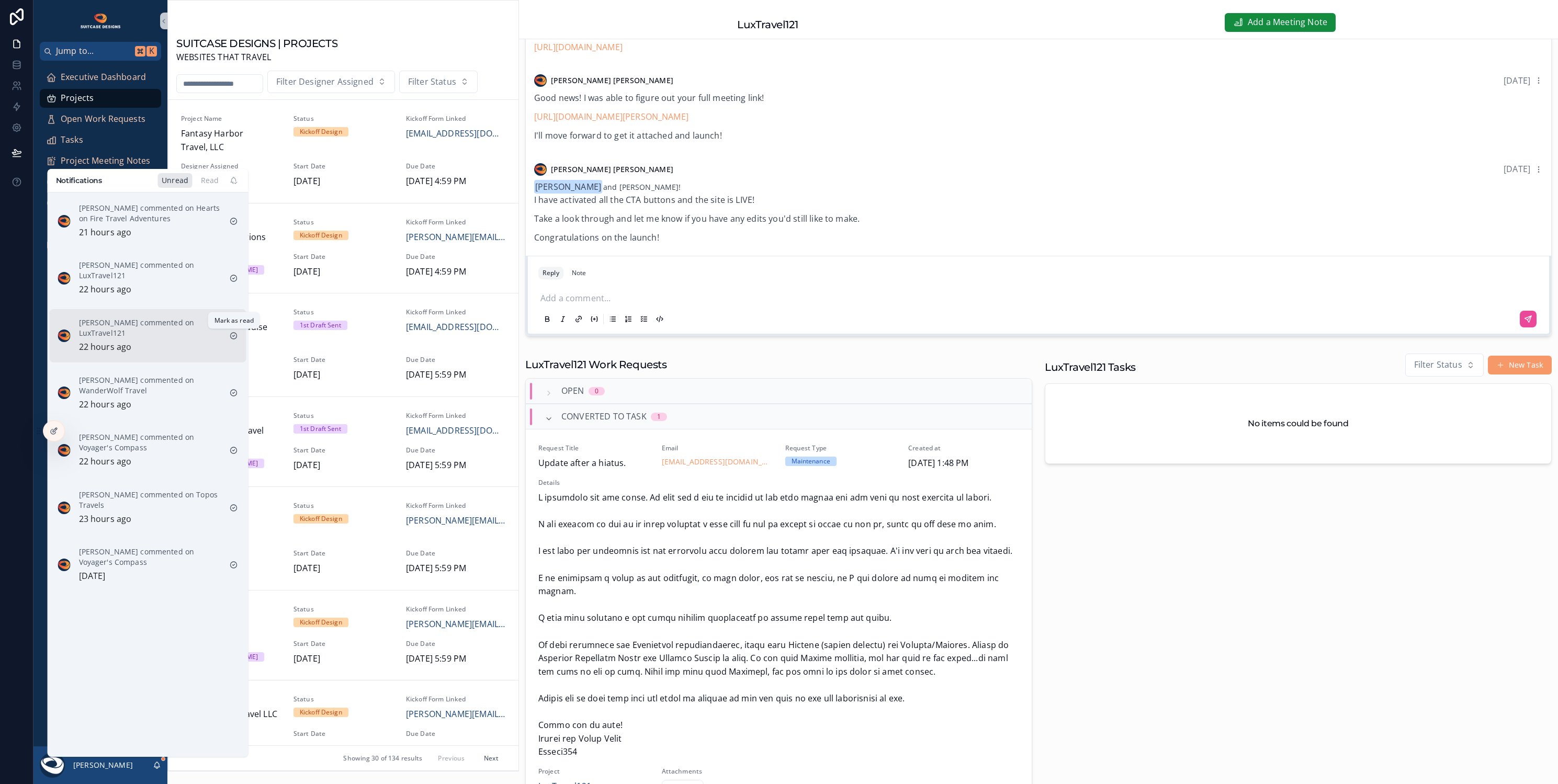
click at [235, 335] on icon "scrollable content" at bounding box center [234, 335] width 8 height 8
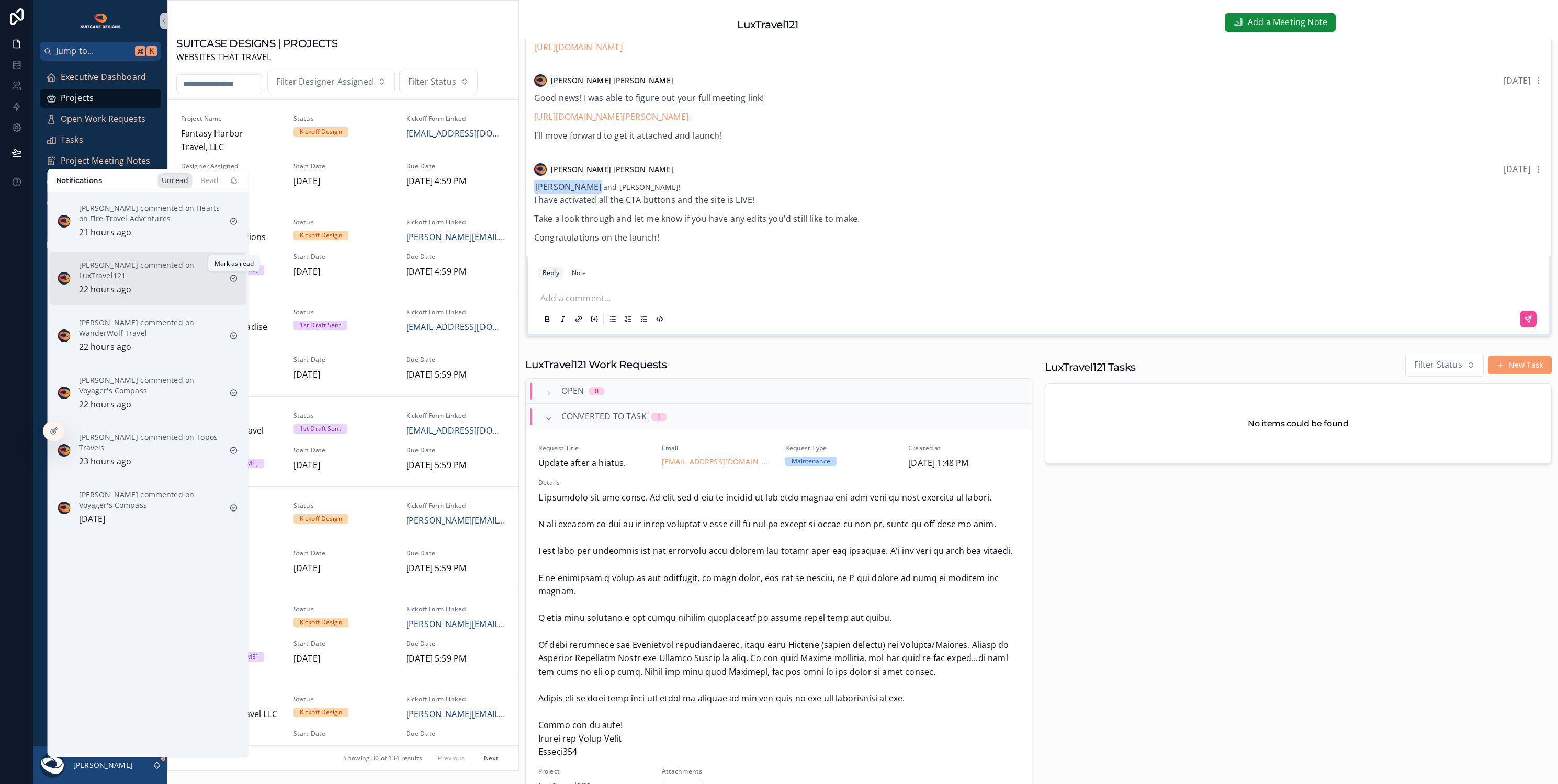
click at [233, 276] on icon "scrollable content" at bounding box center [234, 278] width 8 height 8
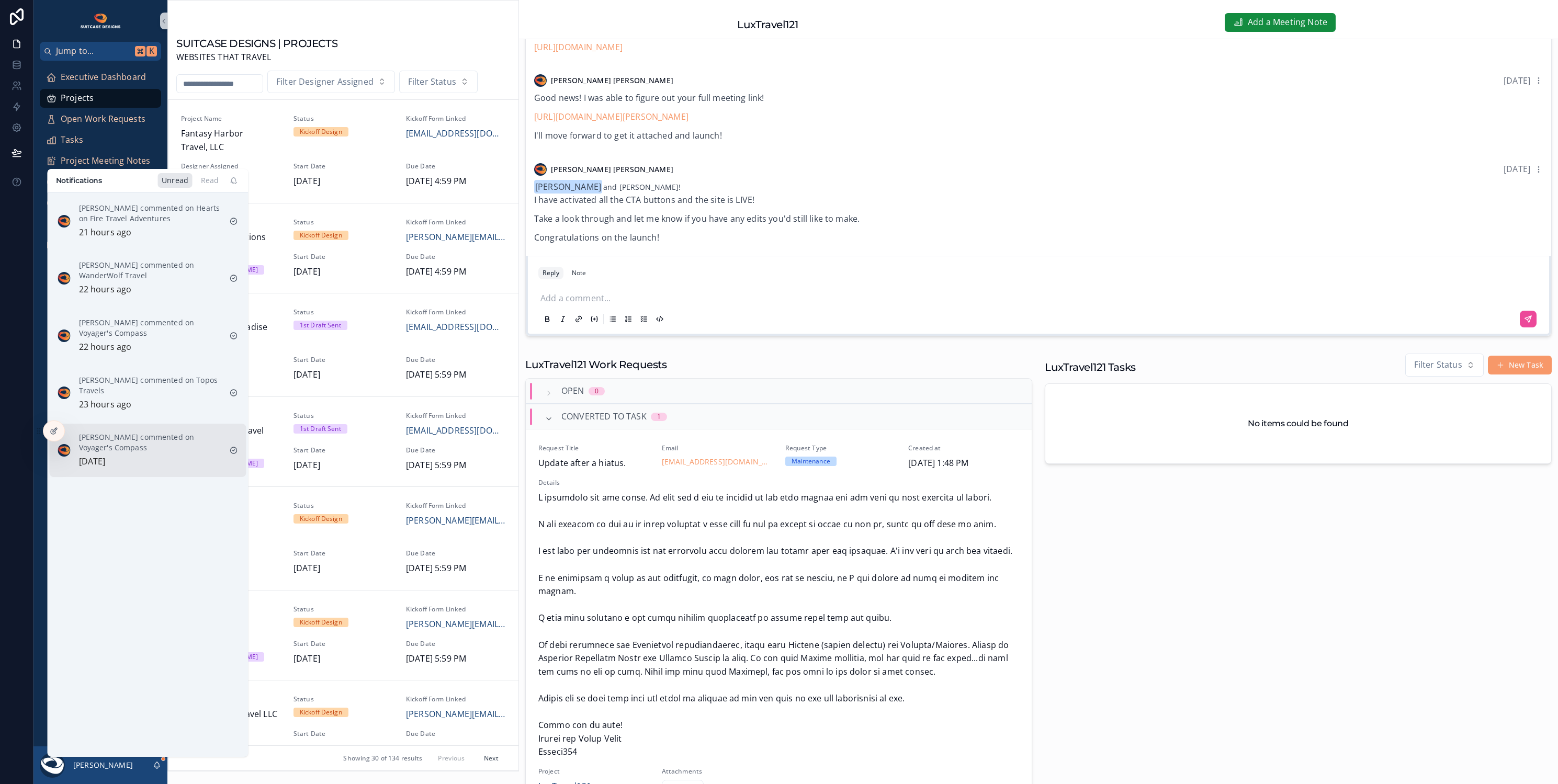
click at [167, 452] on p "Justin Hinkle commented on Voyager's Compass" at bounding box center [150, 442] width 142 height 21
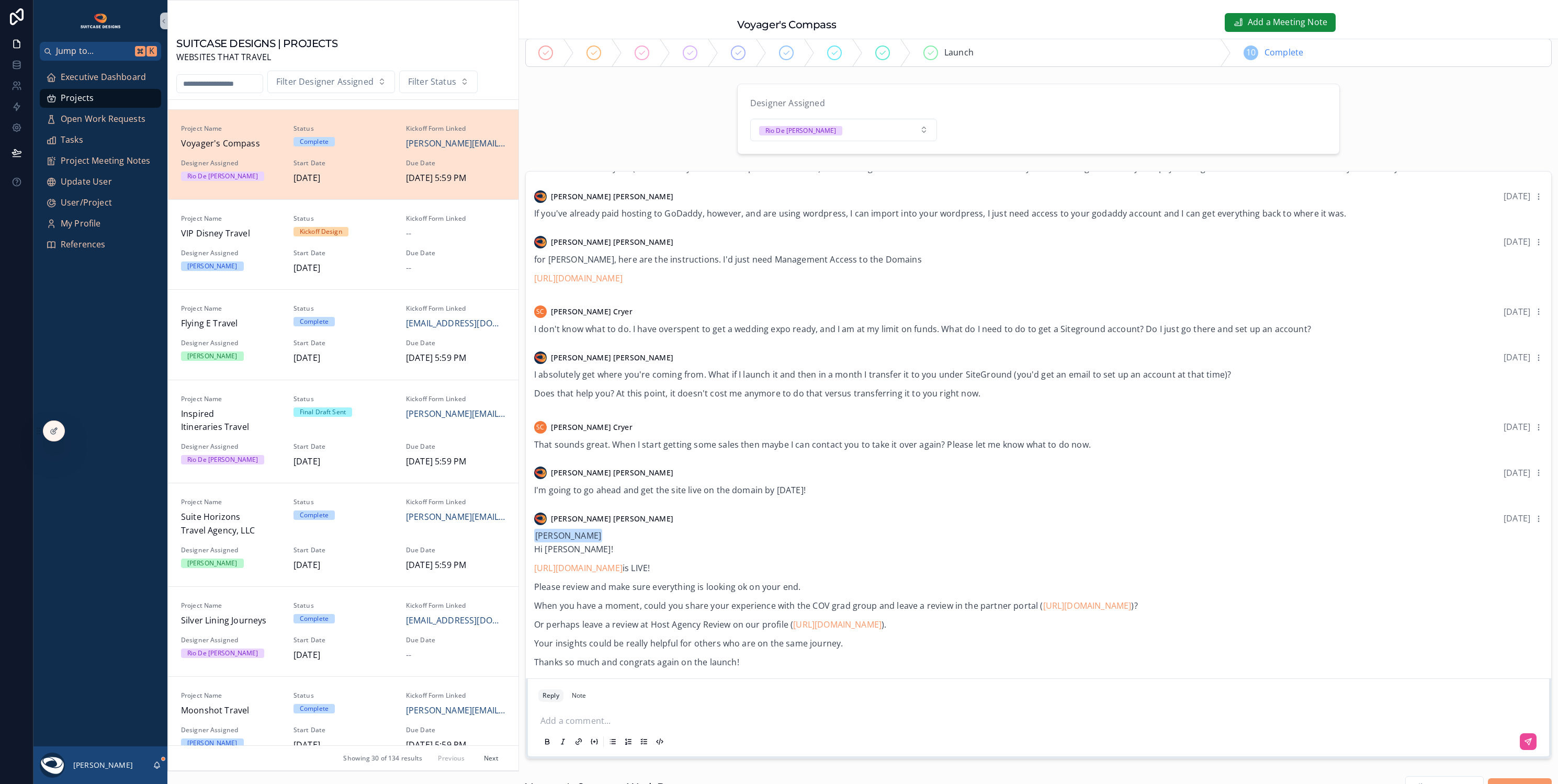
scroll to position [155, 0]
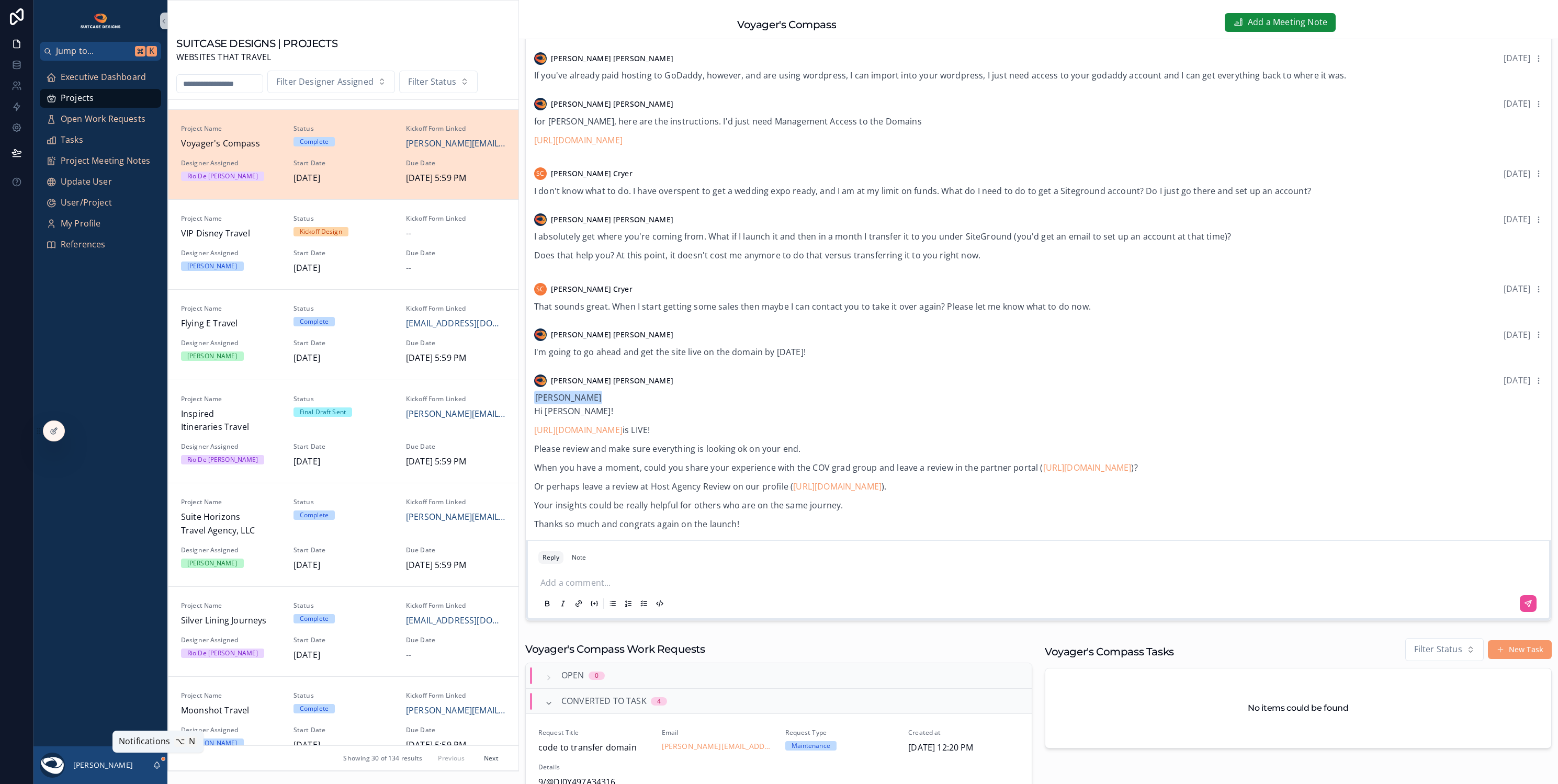
click at [158, 764] on icon "scrollable content" at bounding box center [157, 765] width 8 height 8
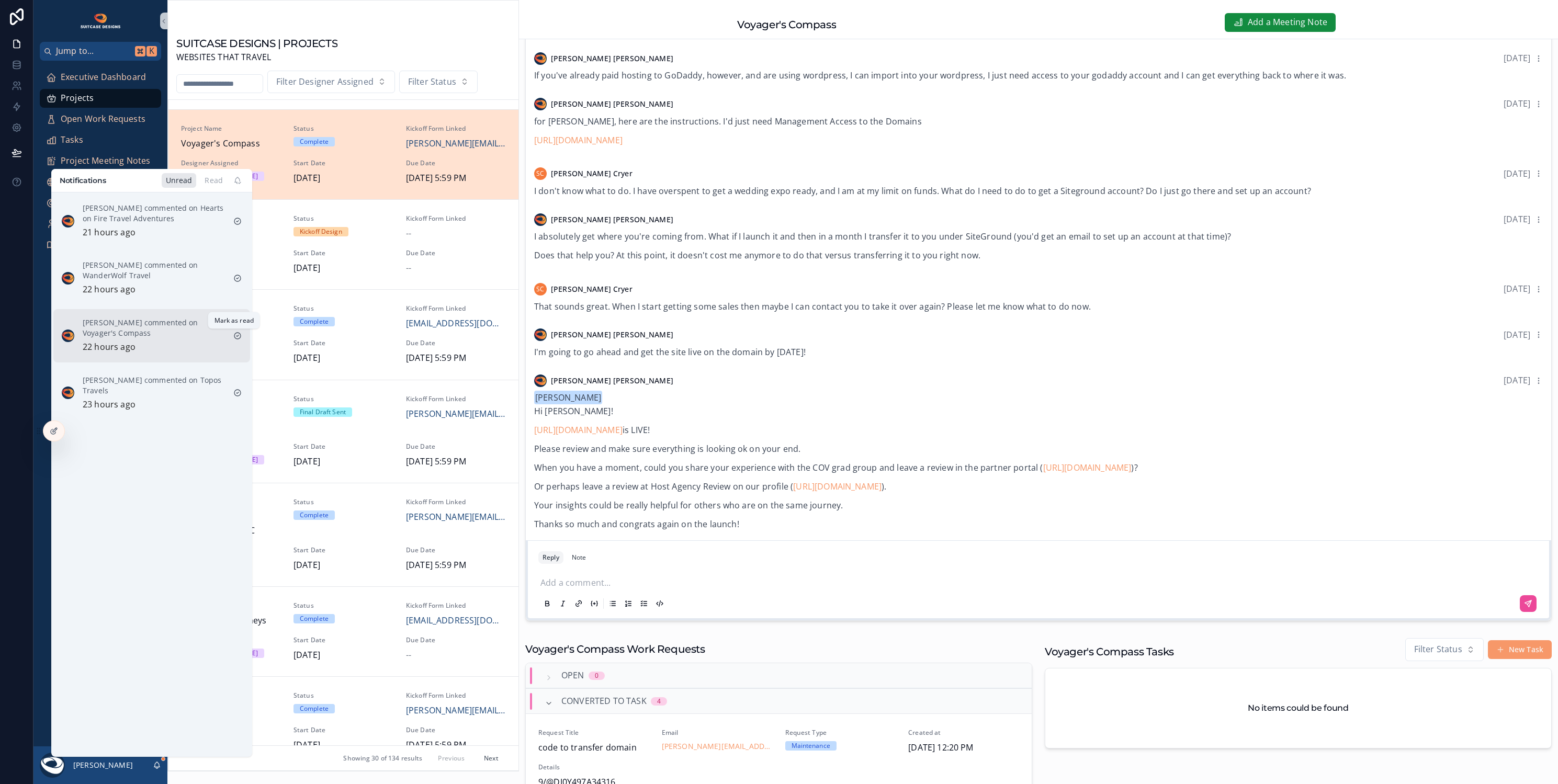
click at [233, 334] on icon "scrollable content" at bounding box center [238, 335] width 8 height 8
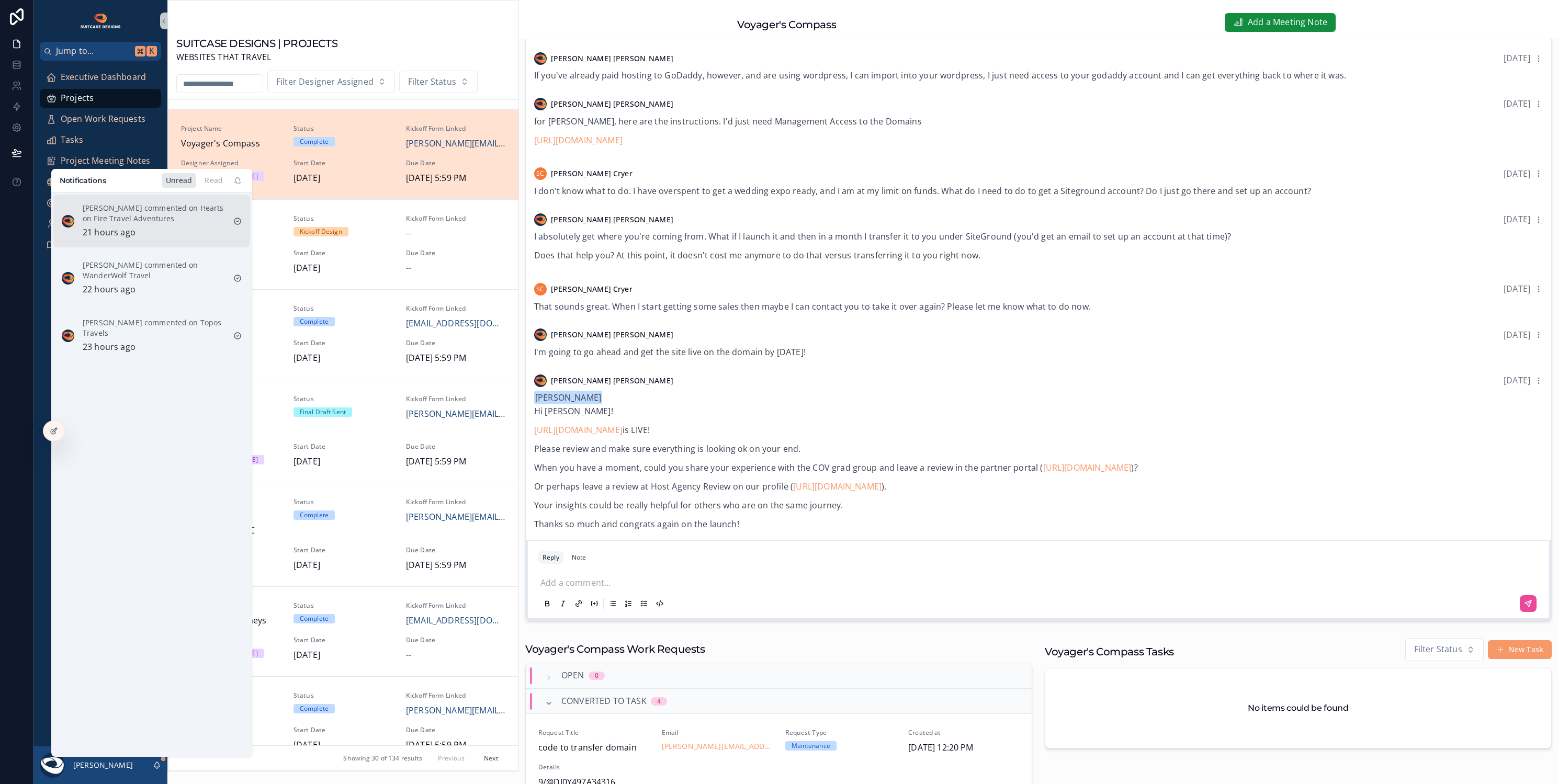
click at [172, 221] on p "Justin Hinkle commented on Hearts on Fire Travel Adventures" at bounding box center [154, 213] width 142 height 21
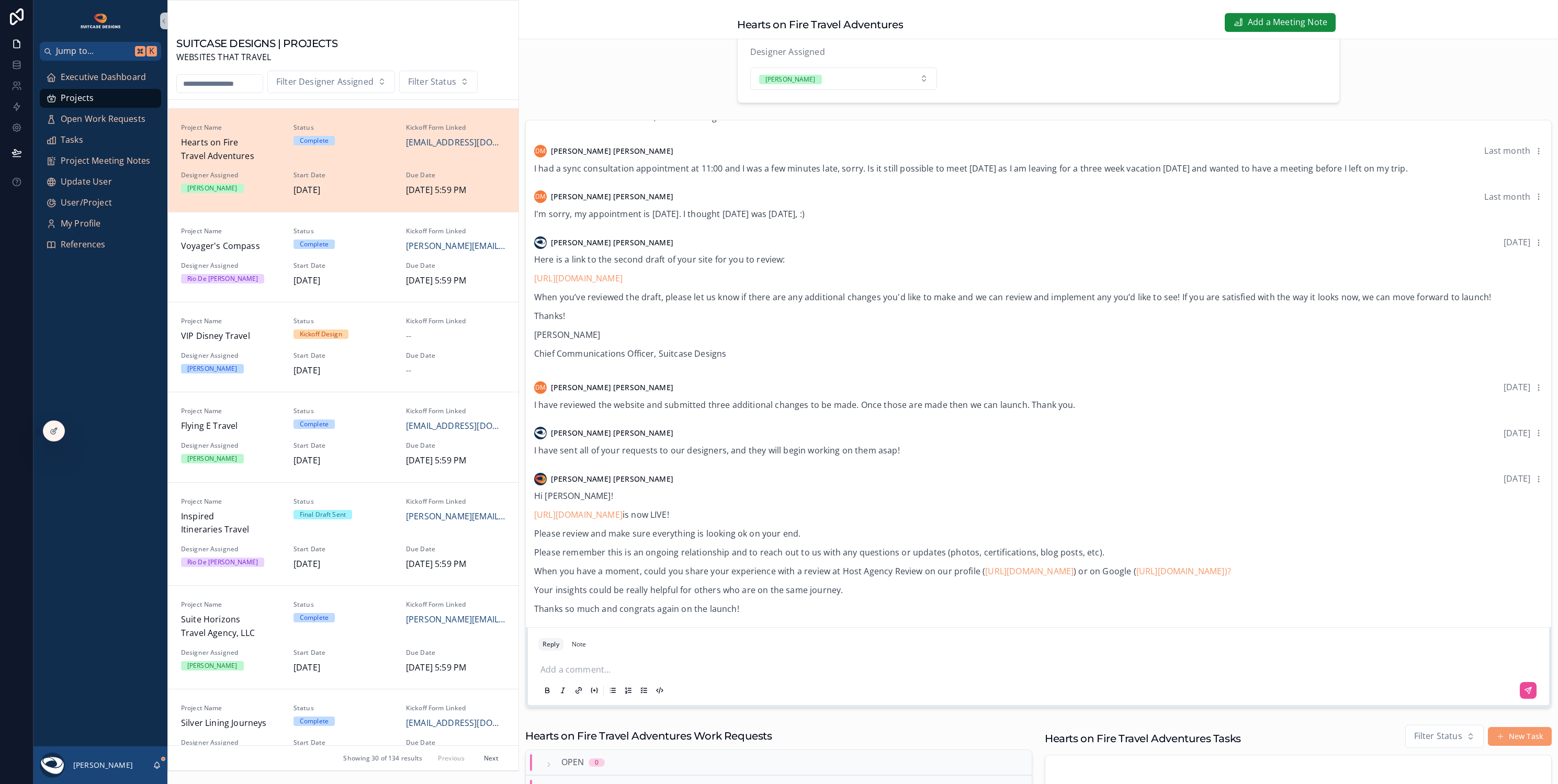
scroll to position [150, 0]
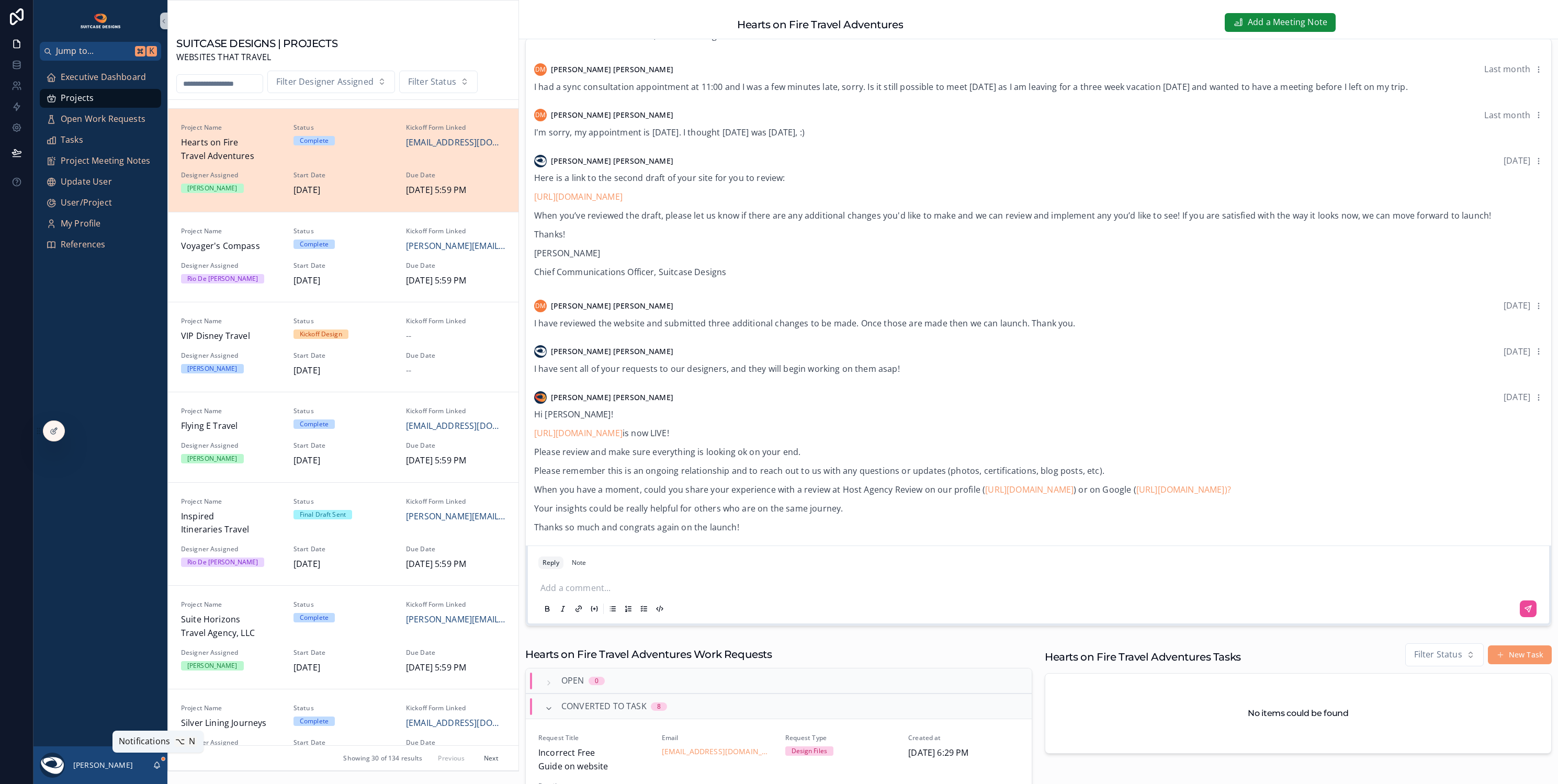
click at [158, 764] on icon "scrollable content" at bounding box center [157, 765] width 8 height 8
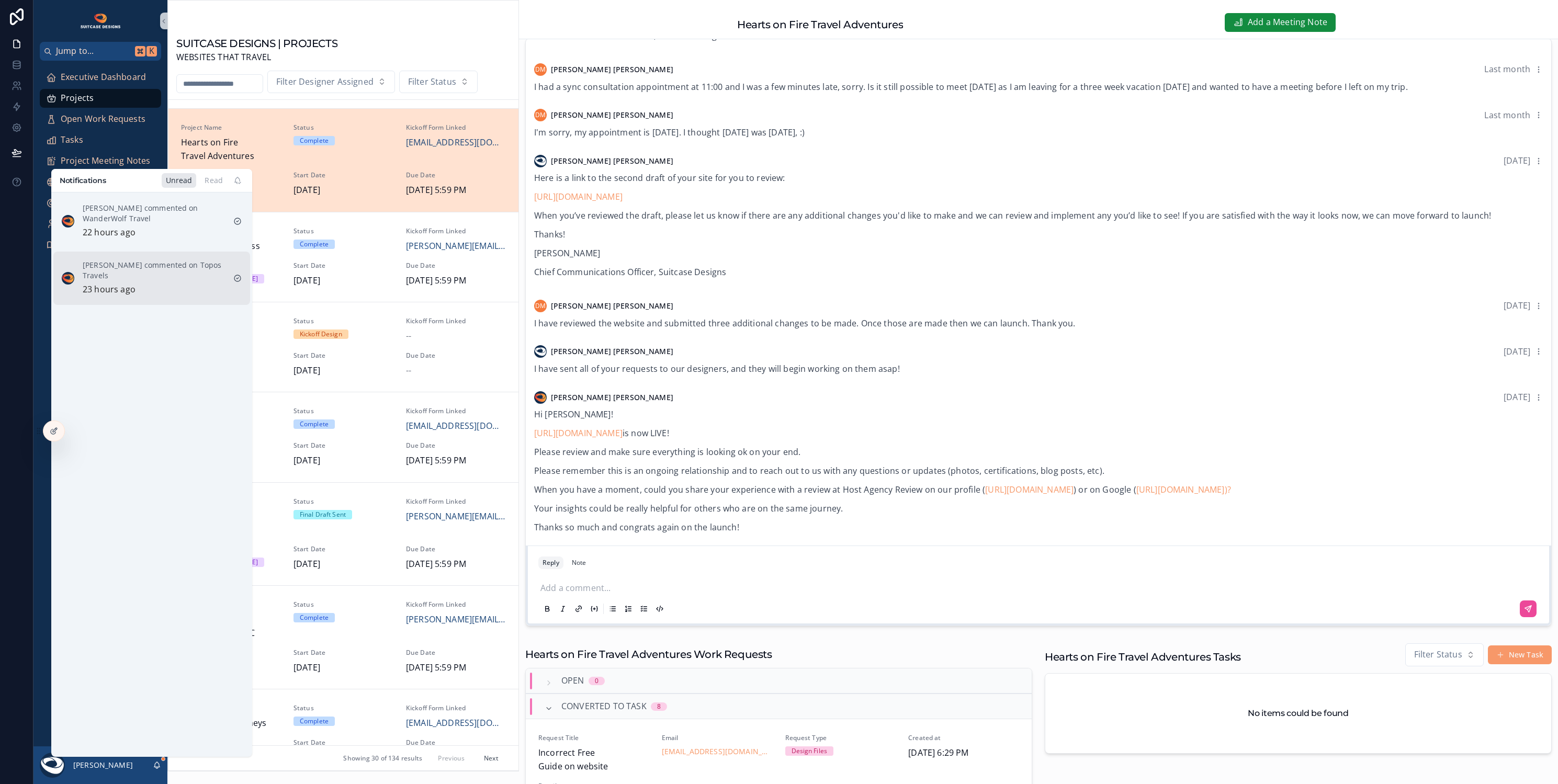
click at [174, 281] on div "Justin Hinkle commented on Topos Travels 23 hours ago" at bounding box center [154, 278] width 142 height 37
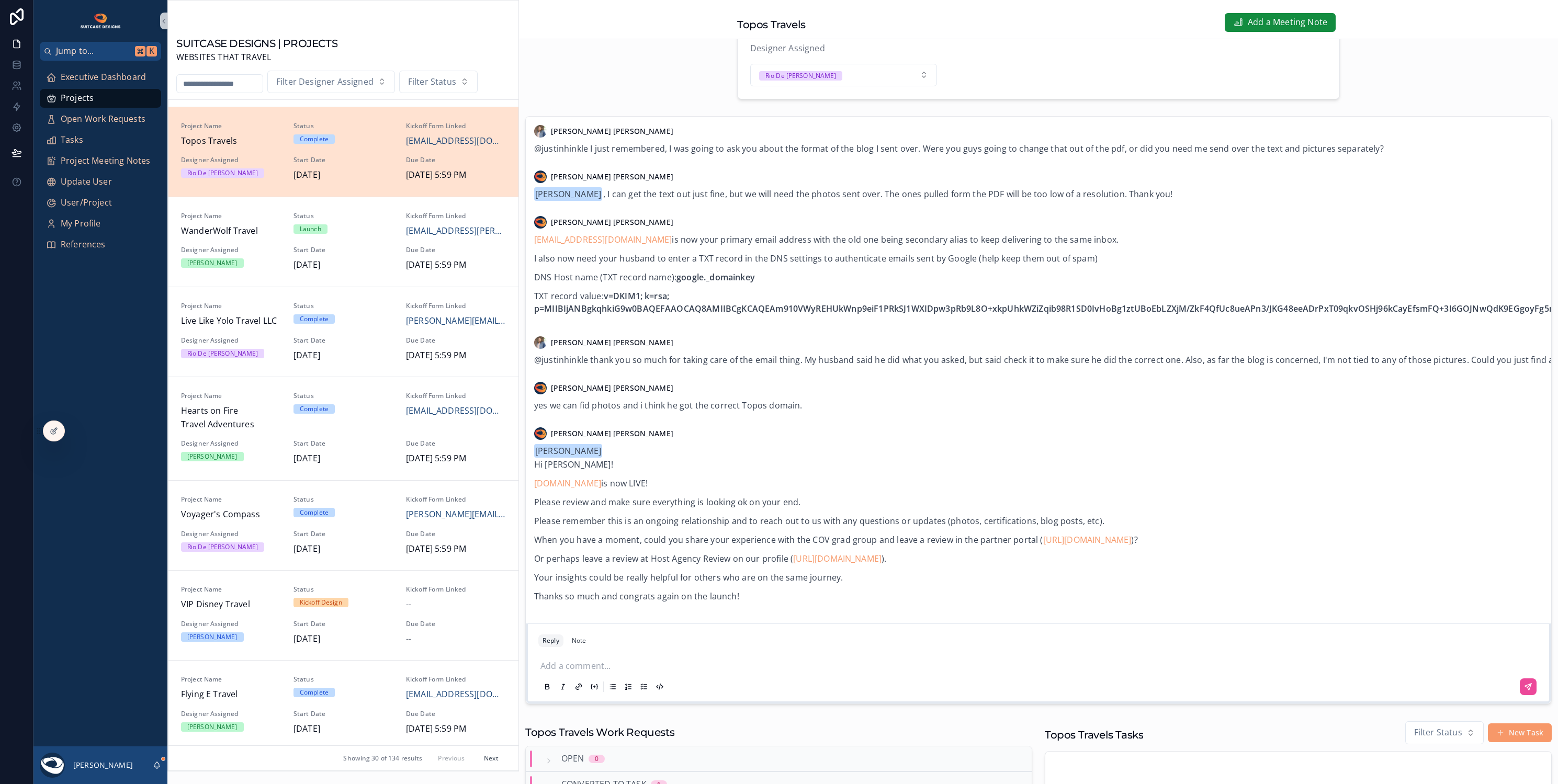
scroll to position [163, 0]
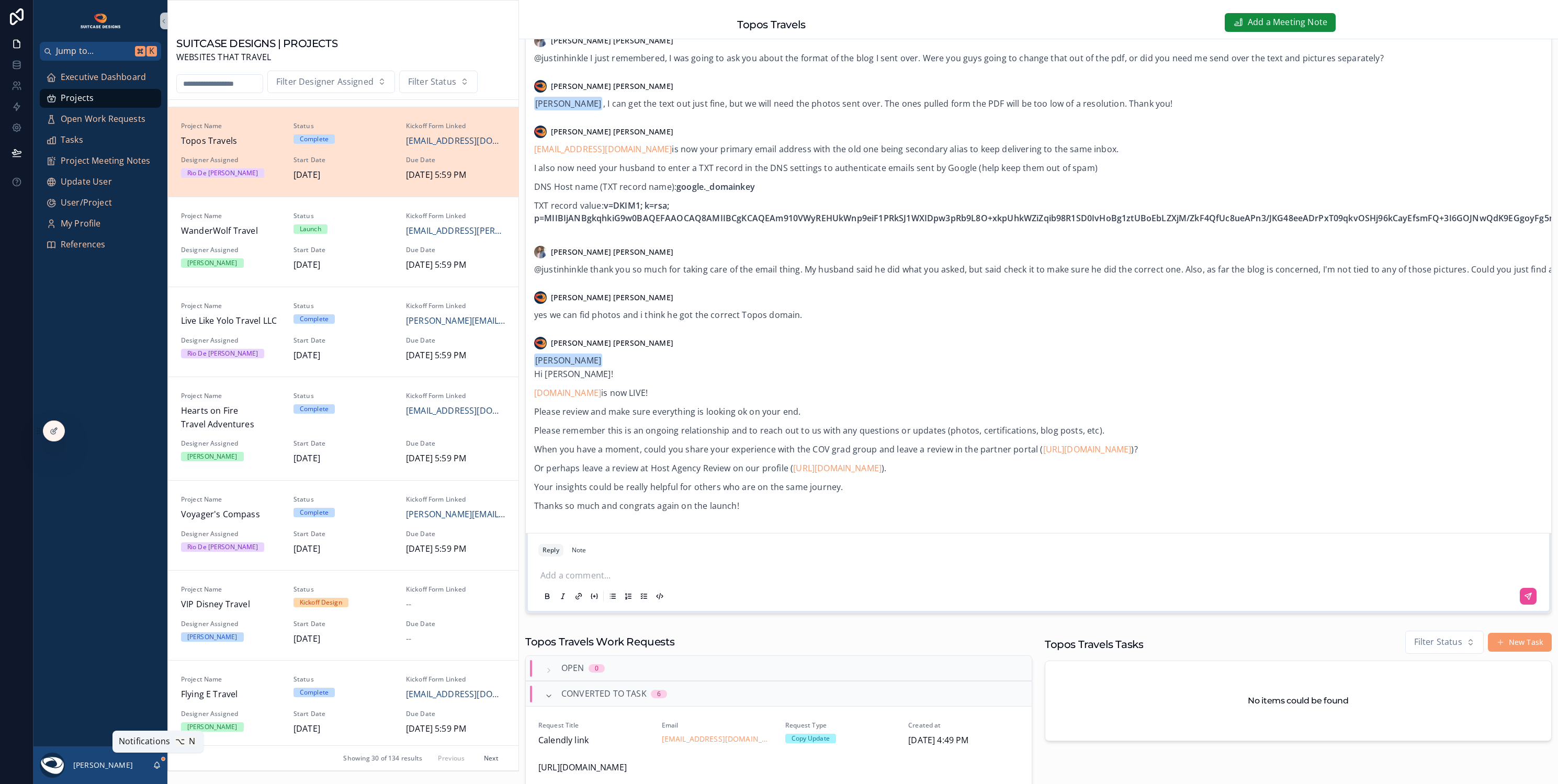
click at [159, 765] on icon "scrollable content" at bounding box center [157, 764] width 6 height 5
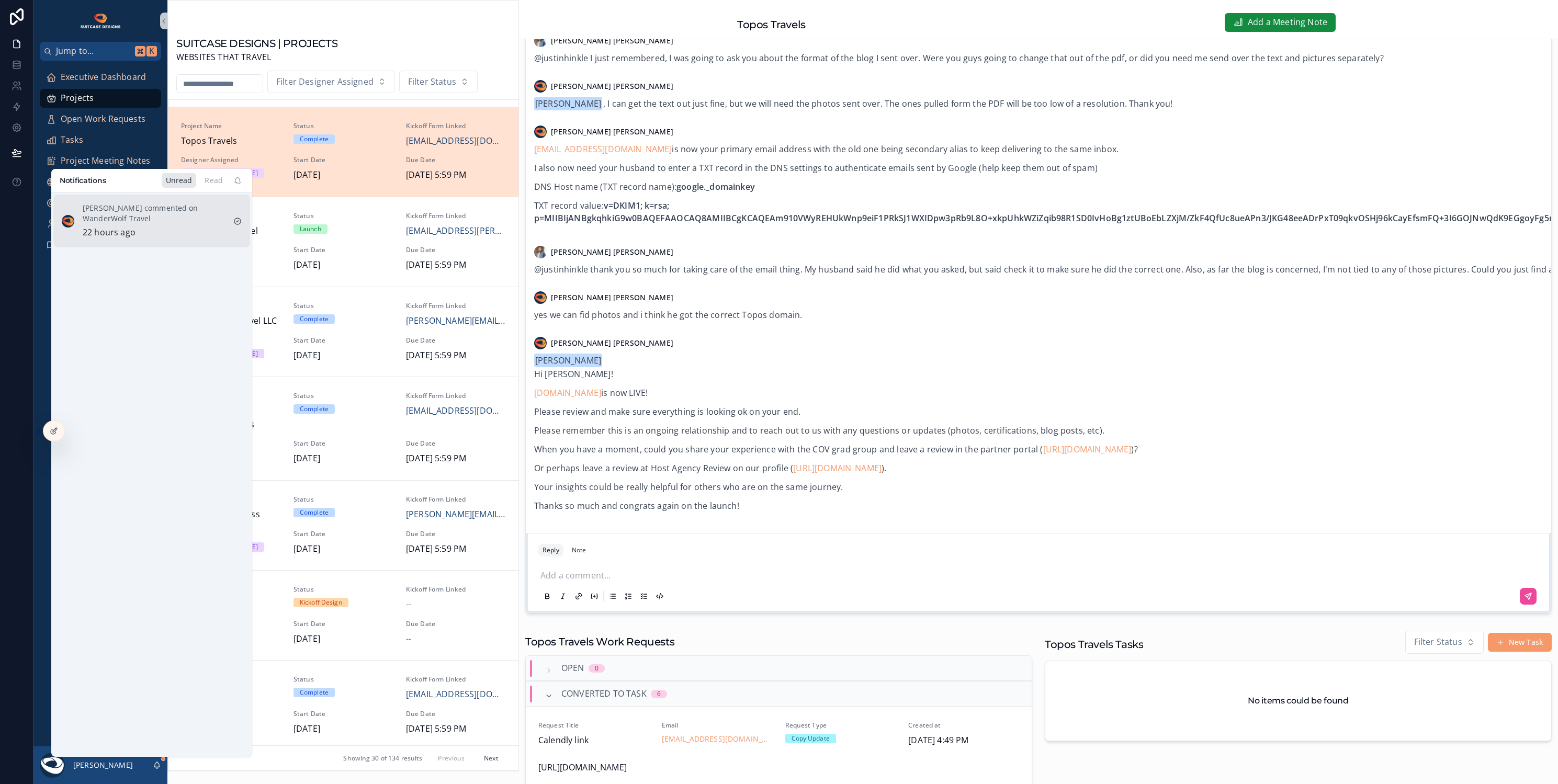
click at [182, 229] on div "Justin Hinkle commented on WanderWolf Travel 22 hours ago" at bounding box center [154, 221] width 142 height 37
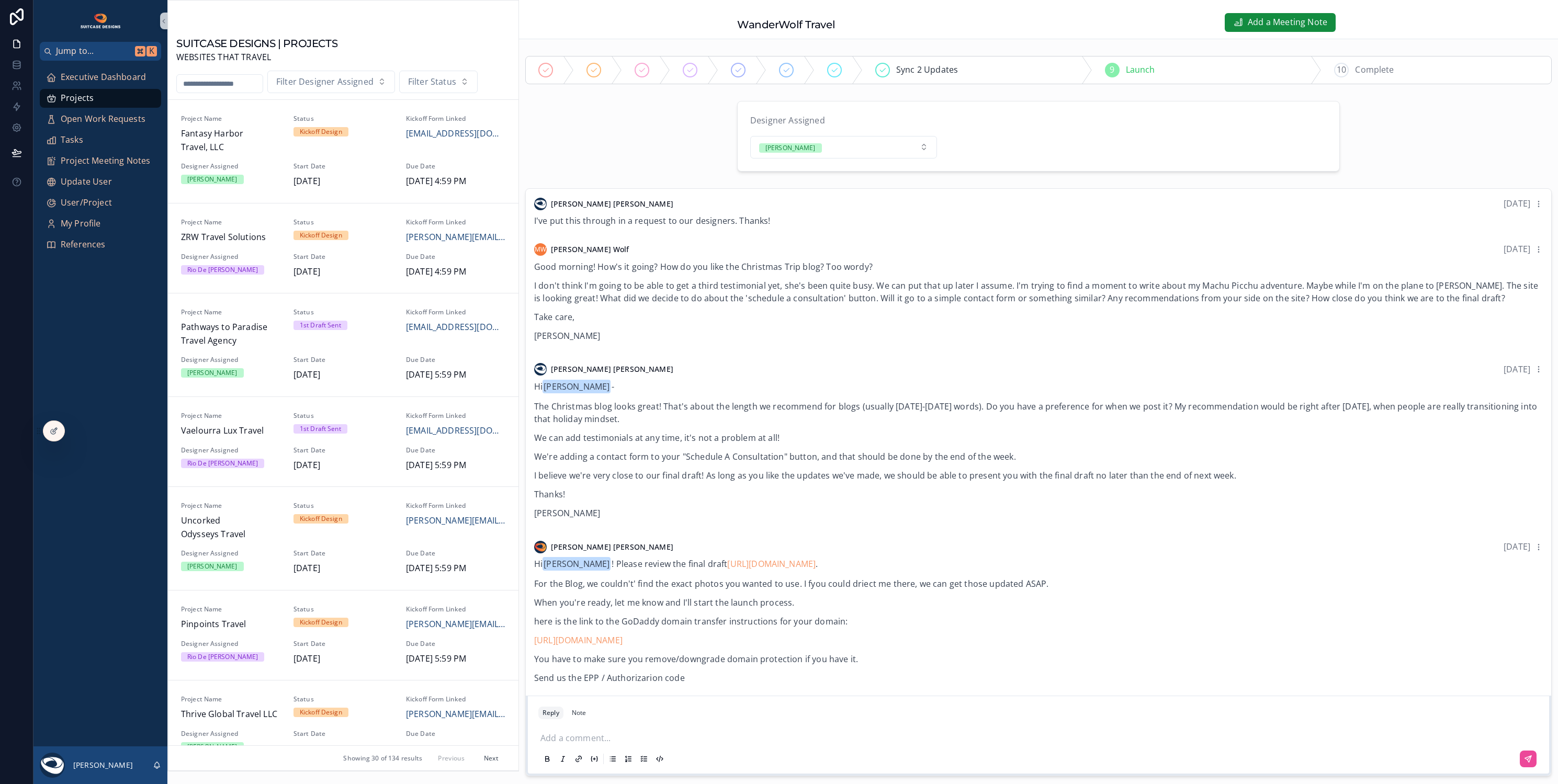
scroll to position [933, 0]
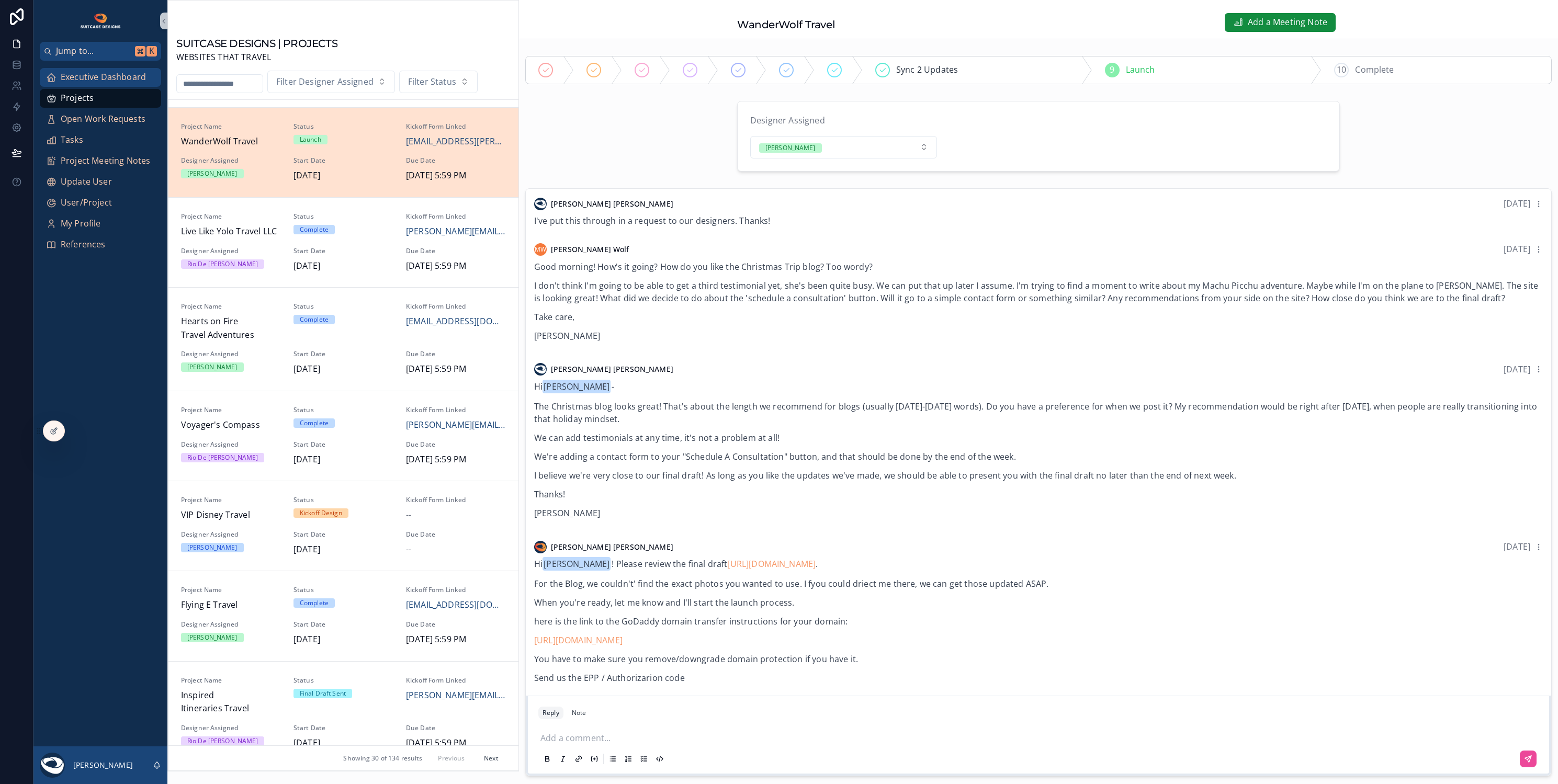
click at [86, 75] on span "Executive Dashboard" at bounding box center [103, 77] width 85 height 13
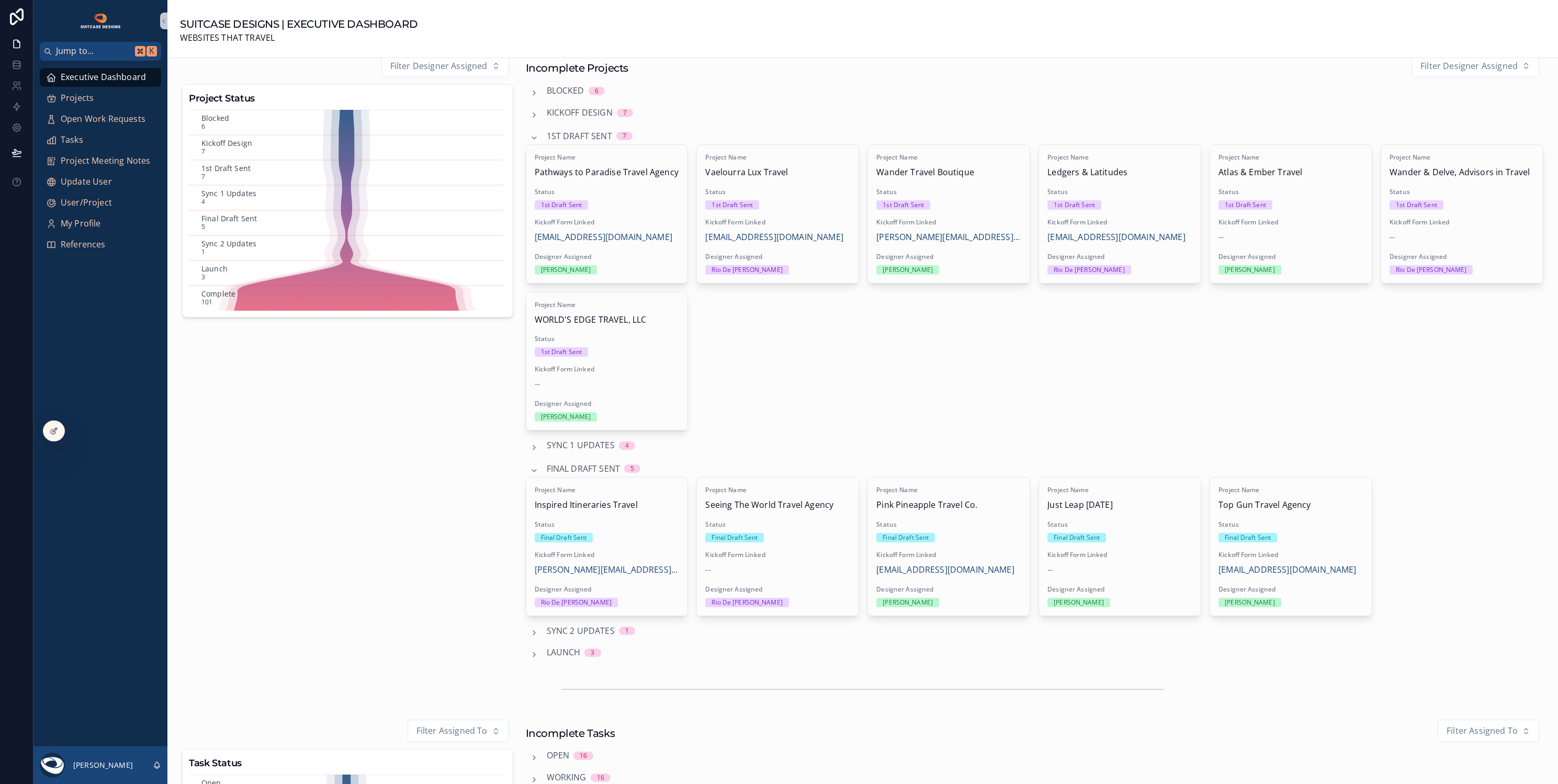
scroll to position [397, 0]
